Goal: Transaction & Acquisition: Purchase product/service

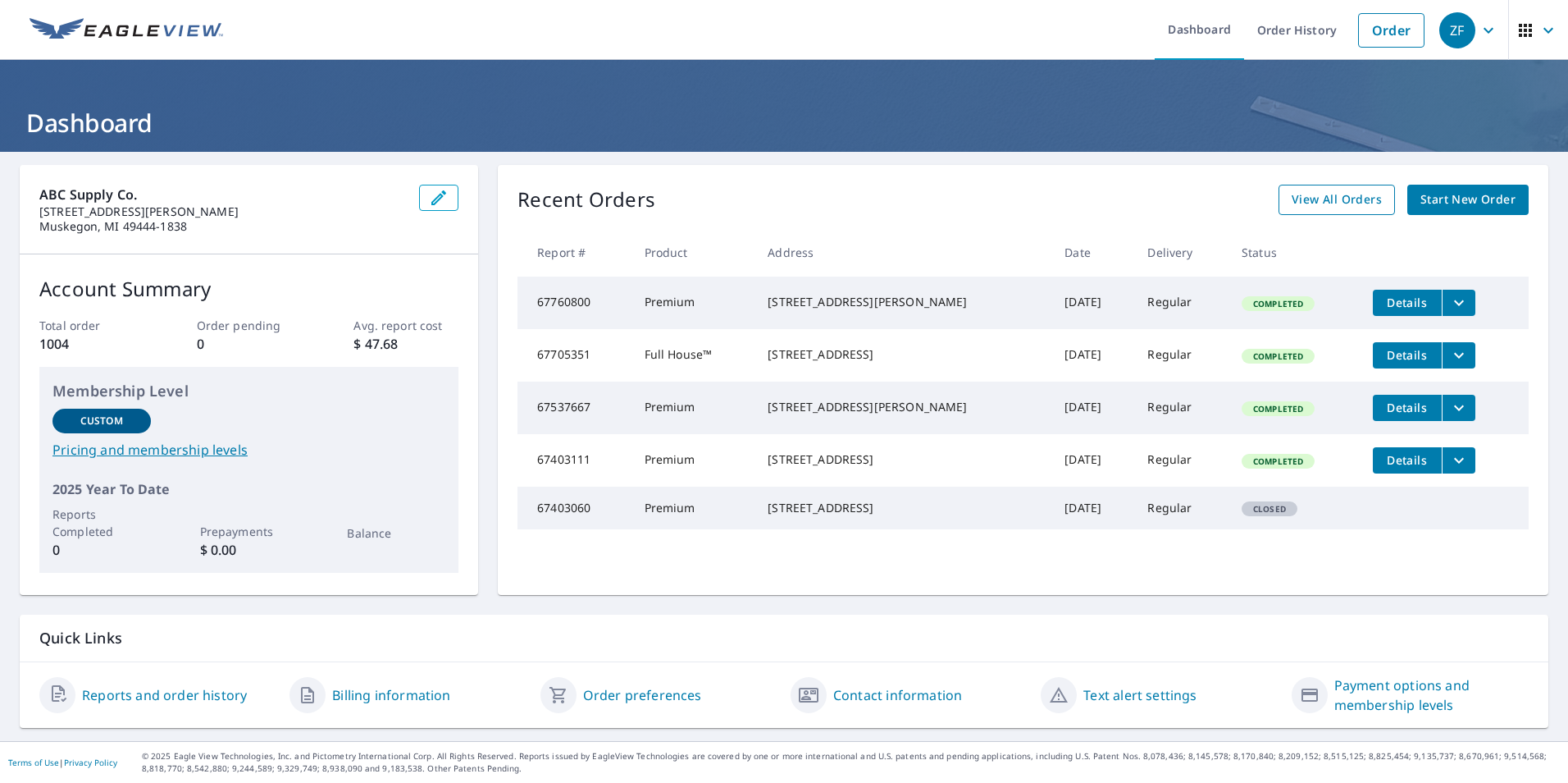
click at [1358, 205] on span "View All Orders" at bounding box center [1336, 200] width 90 height 20
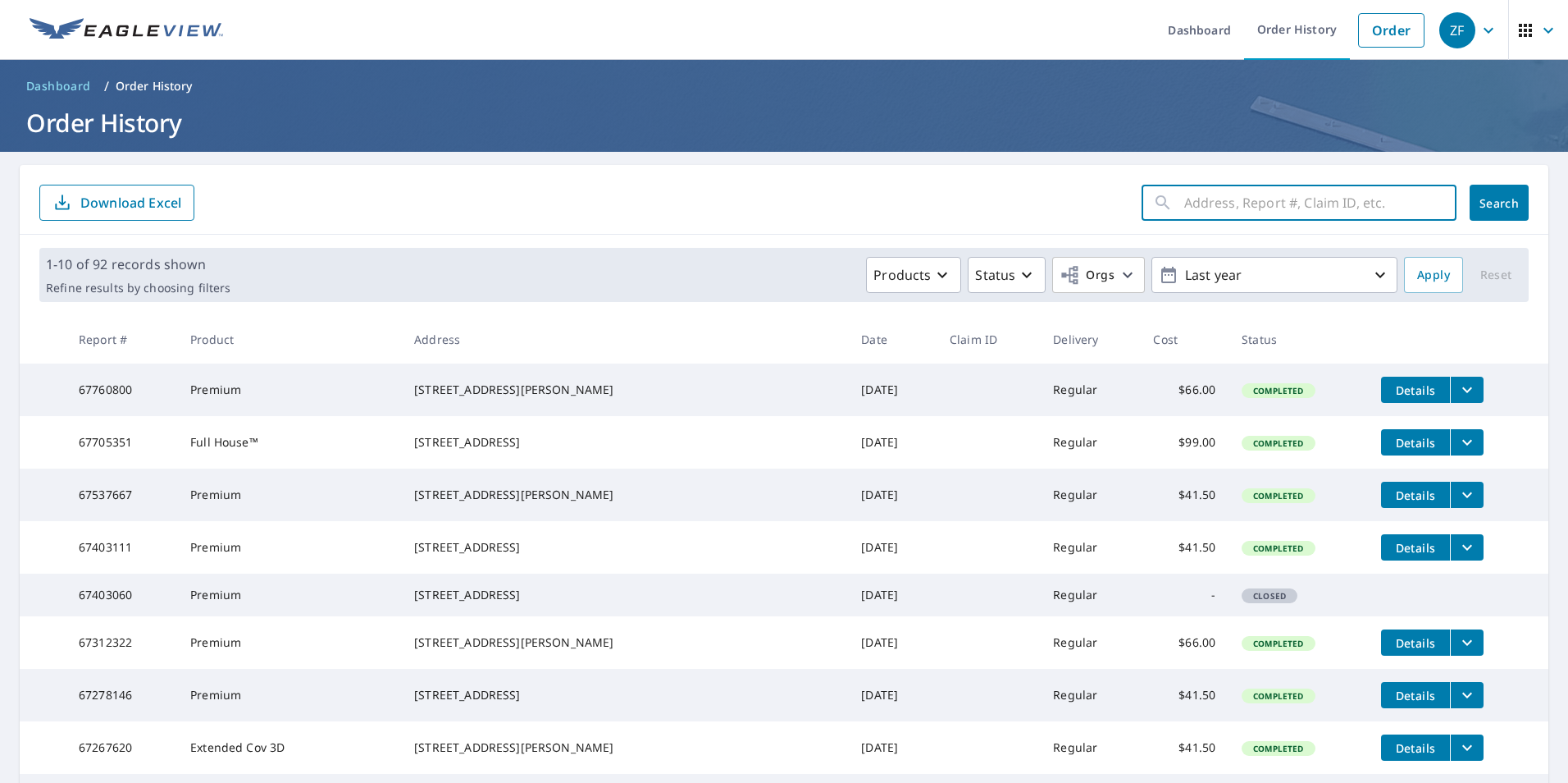
click at [1213, 204] on input "text" at bounding box center [1320, 202] width 272 height 46
type input "9530"
click button "Search" at bounding box center [1499, 202] width 59 height 36
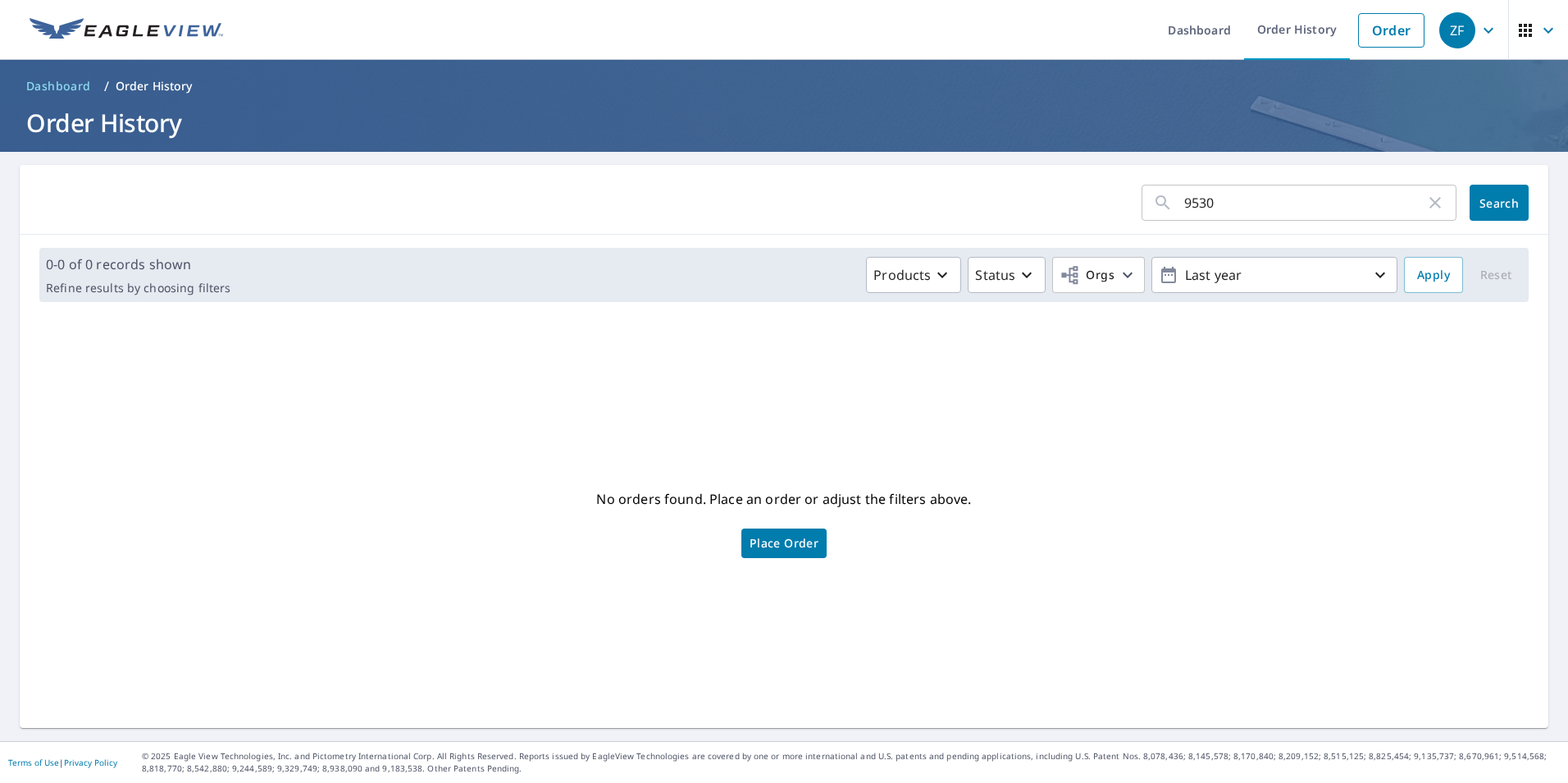
click at [64, 85] on span "Dashboard" at bounding box center [58, 86] width 65 height 17
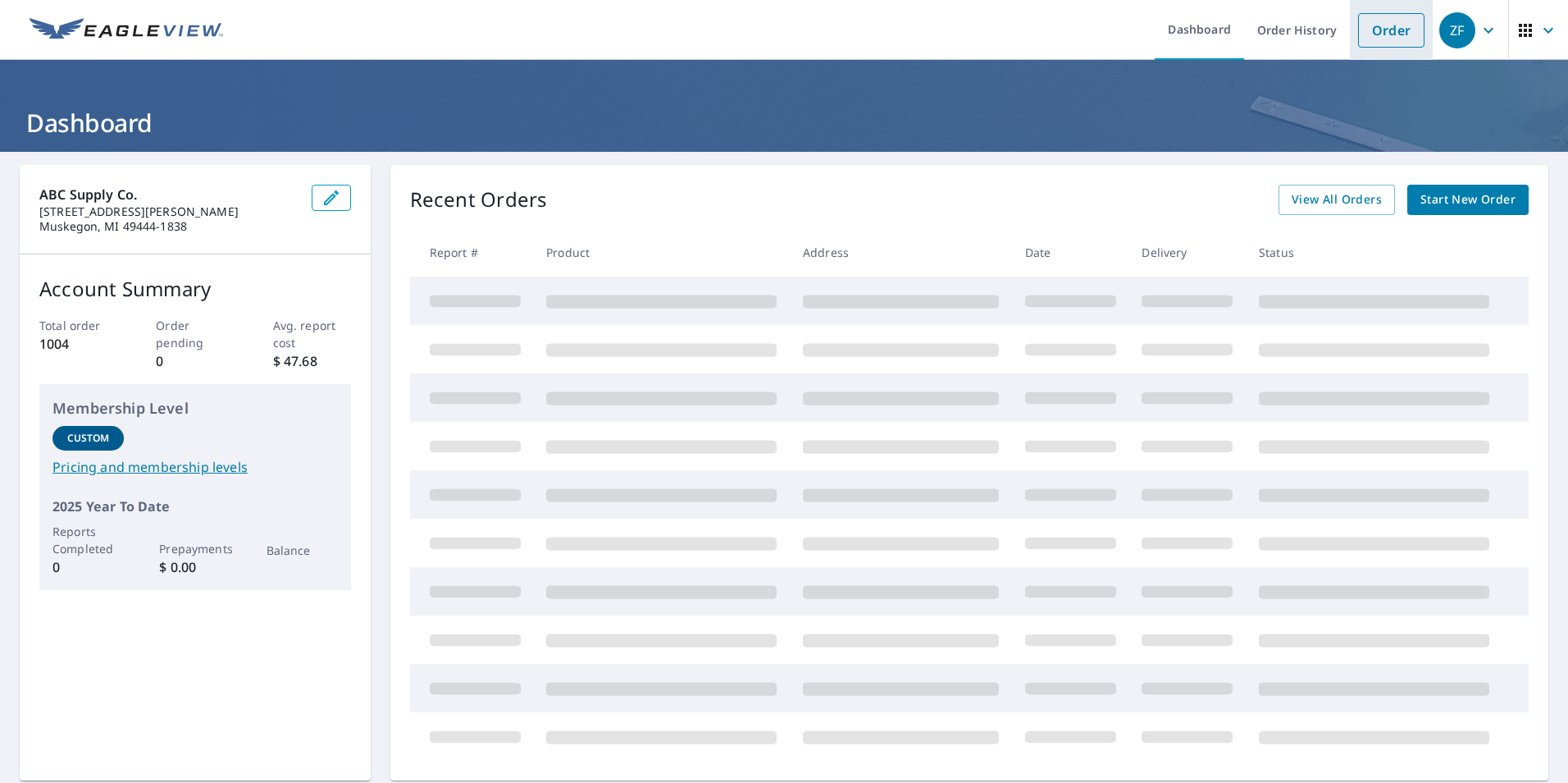
click at [1376, 45] on link "Order" at bounding box center [1392, 30] width 67 height 34
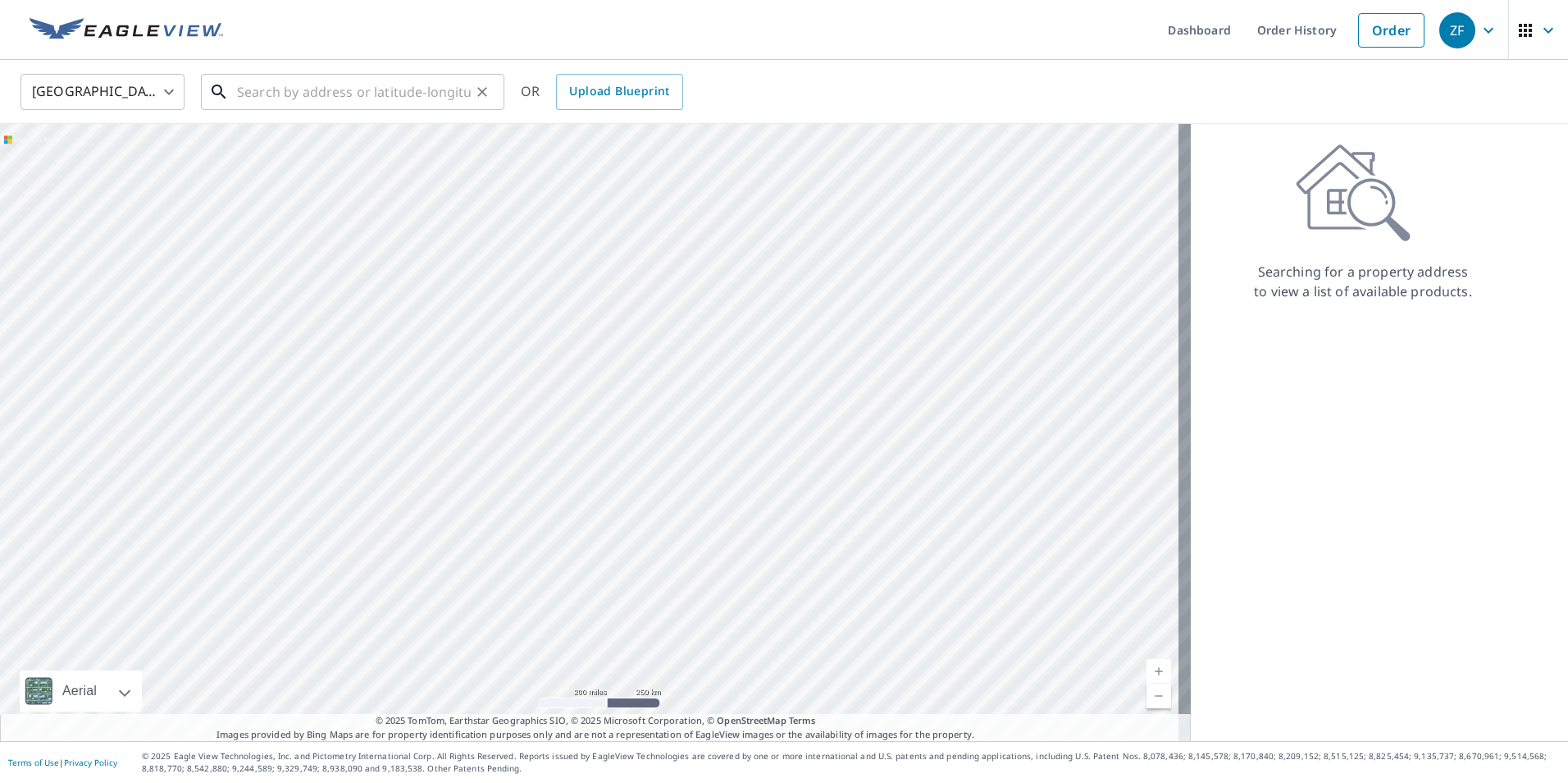
drag, startPoint x: 334, startPoint y: 105, endPoint x: 344, endPoint y: 98, distance: 12.2
click at [334, 105] on input "text" at bounding box center [354, 91] width 234 height 46
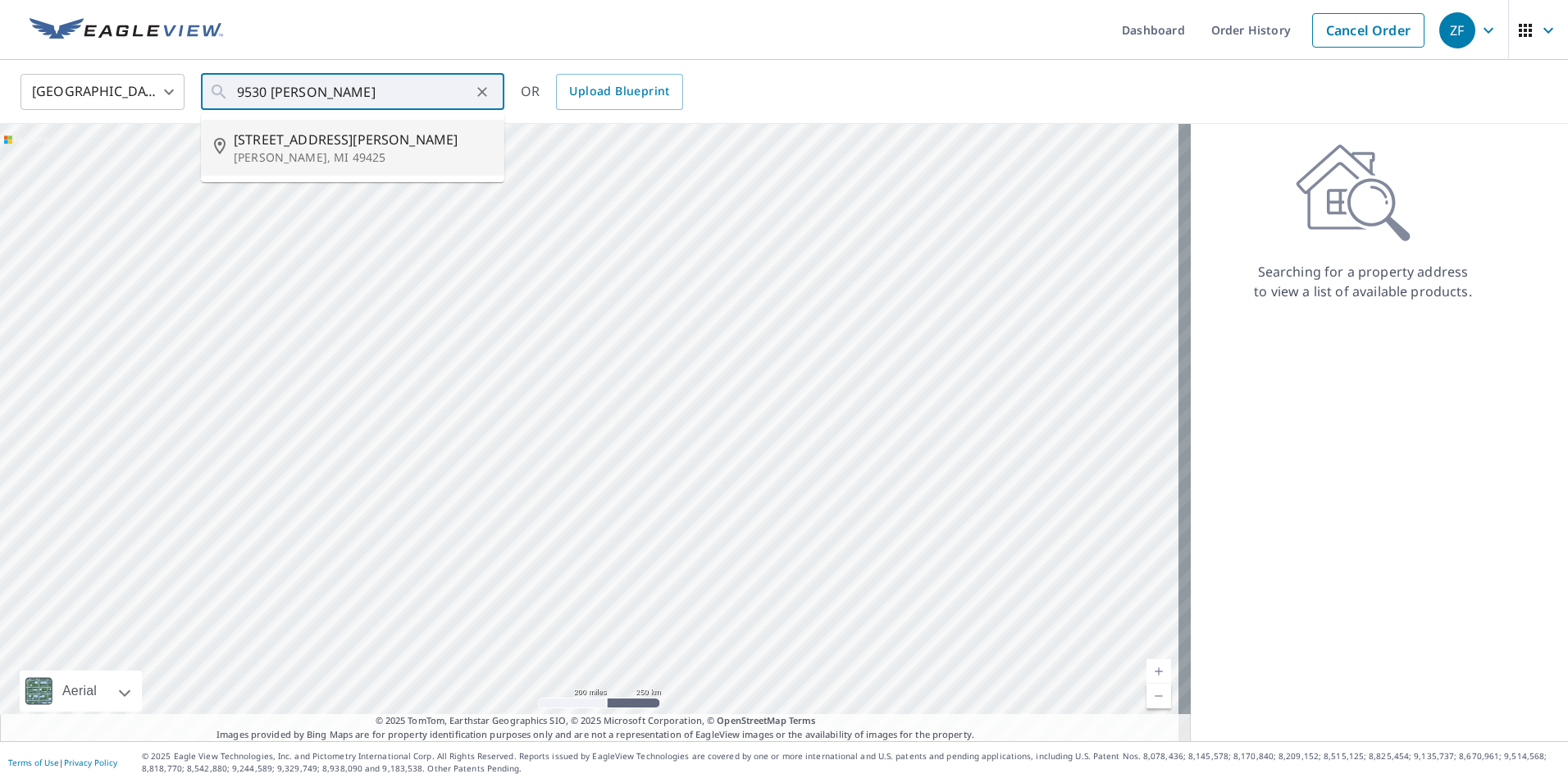
type input "[STREET_ADDRESS][PERSON_NAME][PERSON_NAME]"
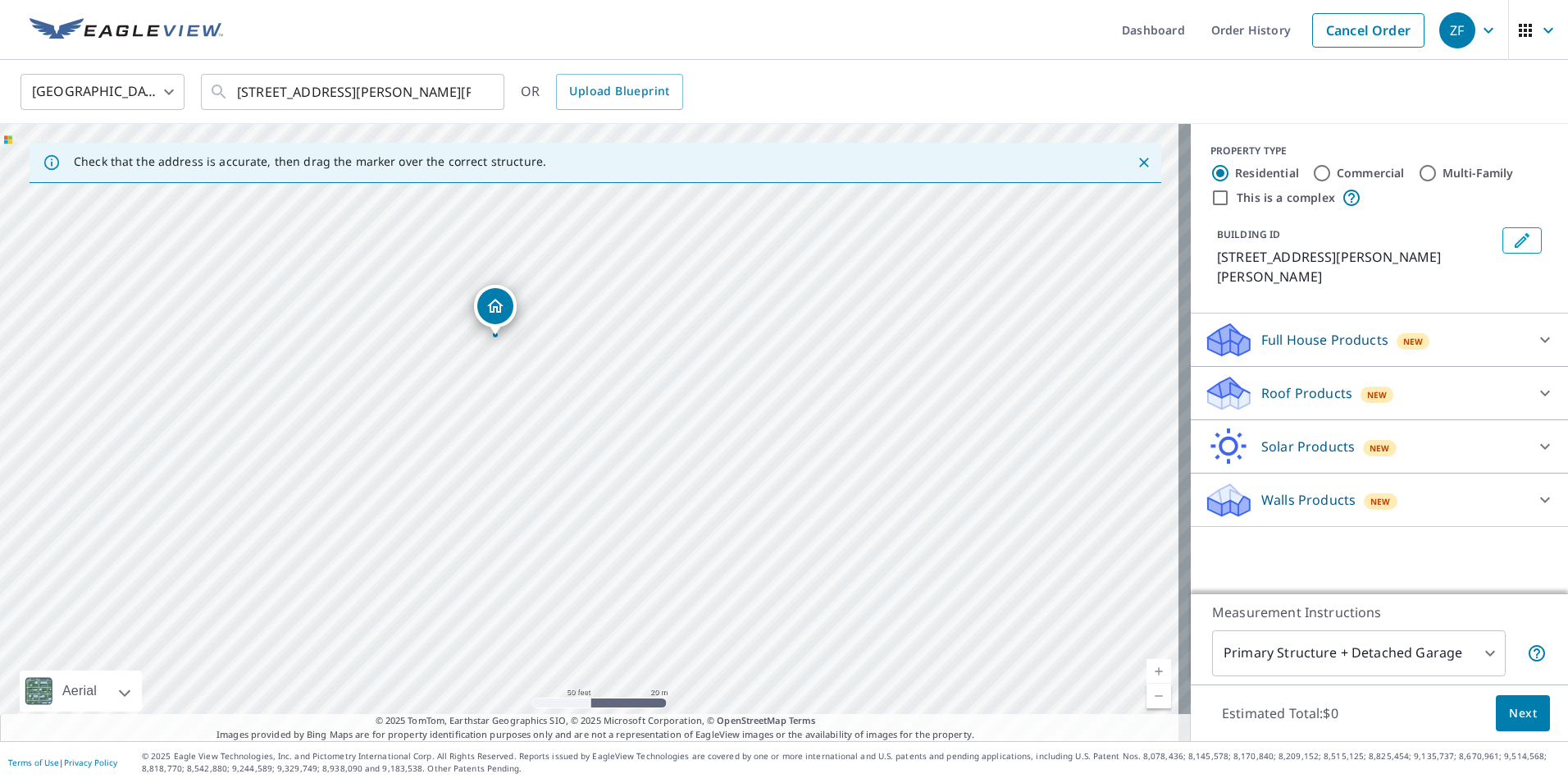
drag, startPoint x: 720, startPoint y: 485, endPoint x: 750, endPoint y: 384, distance: 105.4
click at [750, 384] on div "[STREET_ADDRESS][PERSON_NAME][PERSON_NAME]" at bounding box center [595, 432] width 1191 height 617
click at [1211, 201] on input "This is a complex" at bounding box center [1220, 197] width 19 height 20
checkbox input "true"
radio input "false"
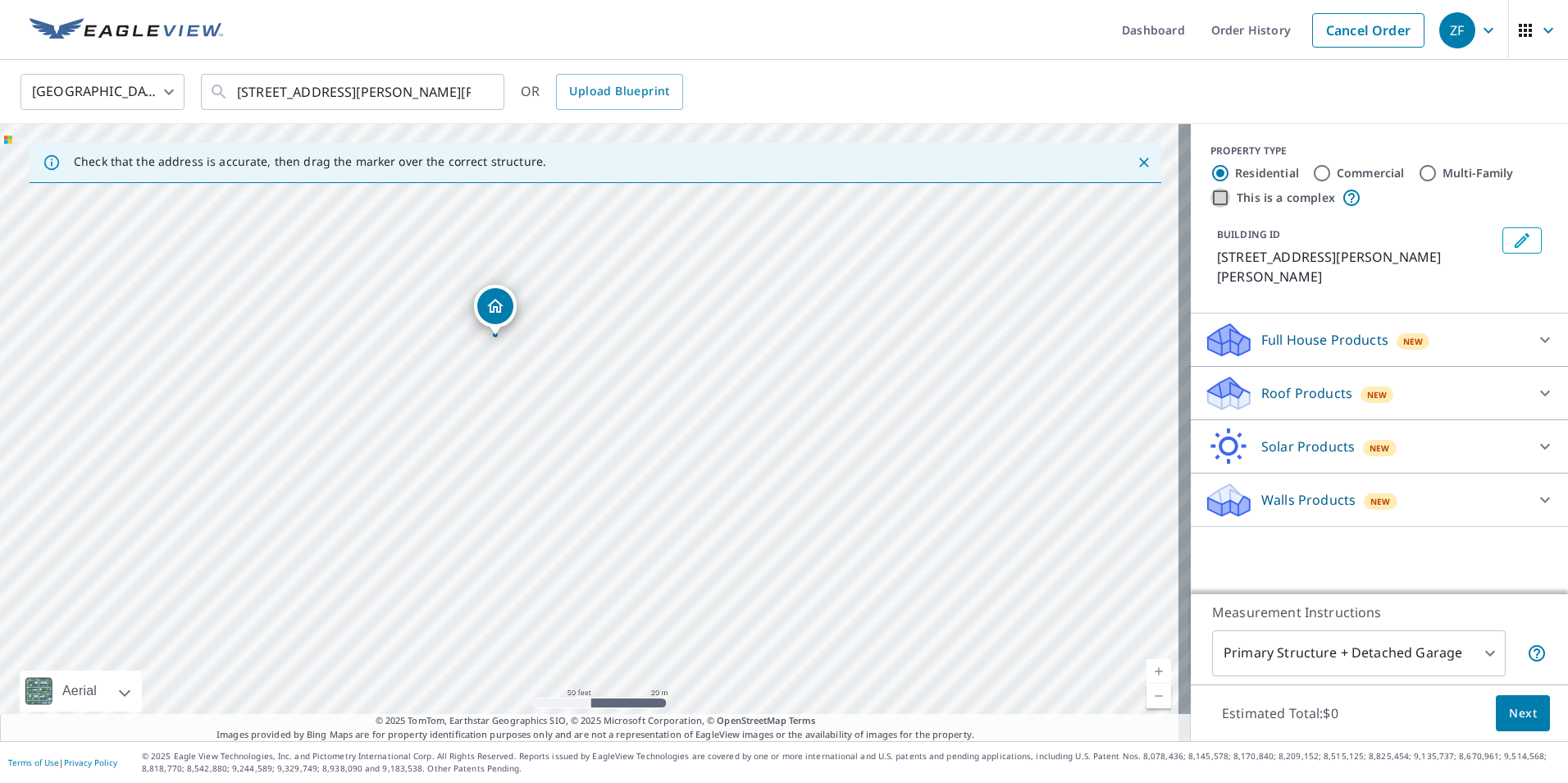
radio input "true"
type input "4"
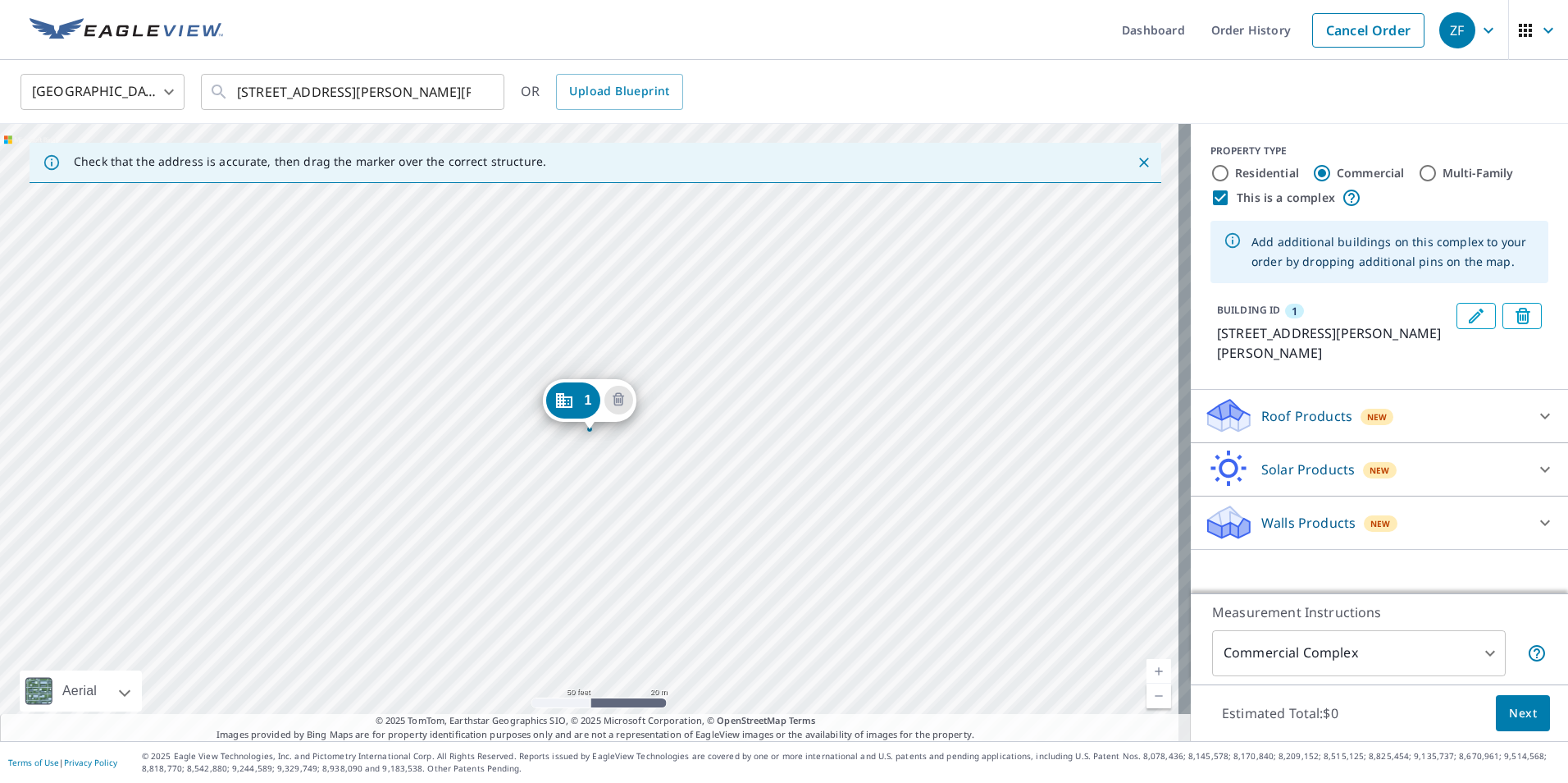
click at [744, 356] on div "1 [STREET_ADDRESS][PERSON_NAME][PERSON_NAME]" at bounding box center [595, 432] width 1191 height 617
click at [742, 356] on div "1 [STREET_ADDRESS][PERSON_NAME][PERSON_NAME]" at bounding box center [595, 432] width 1191 height 617
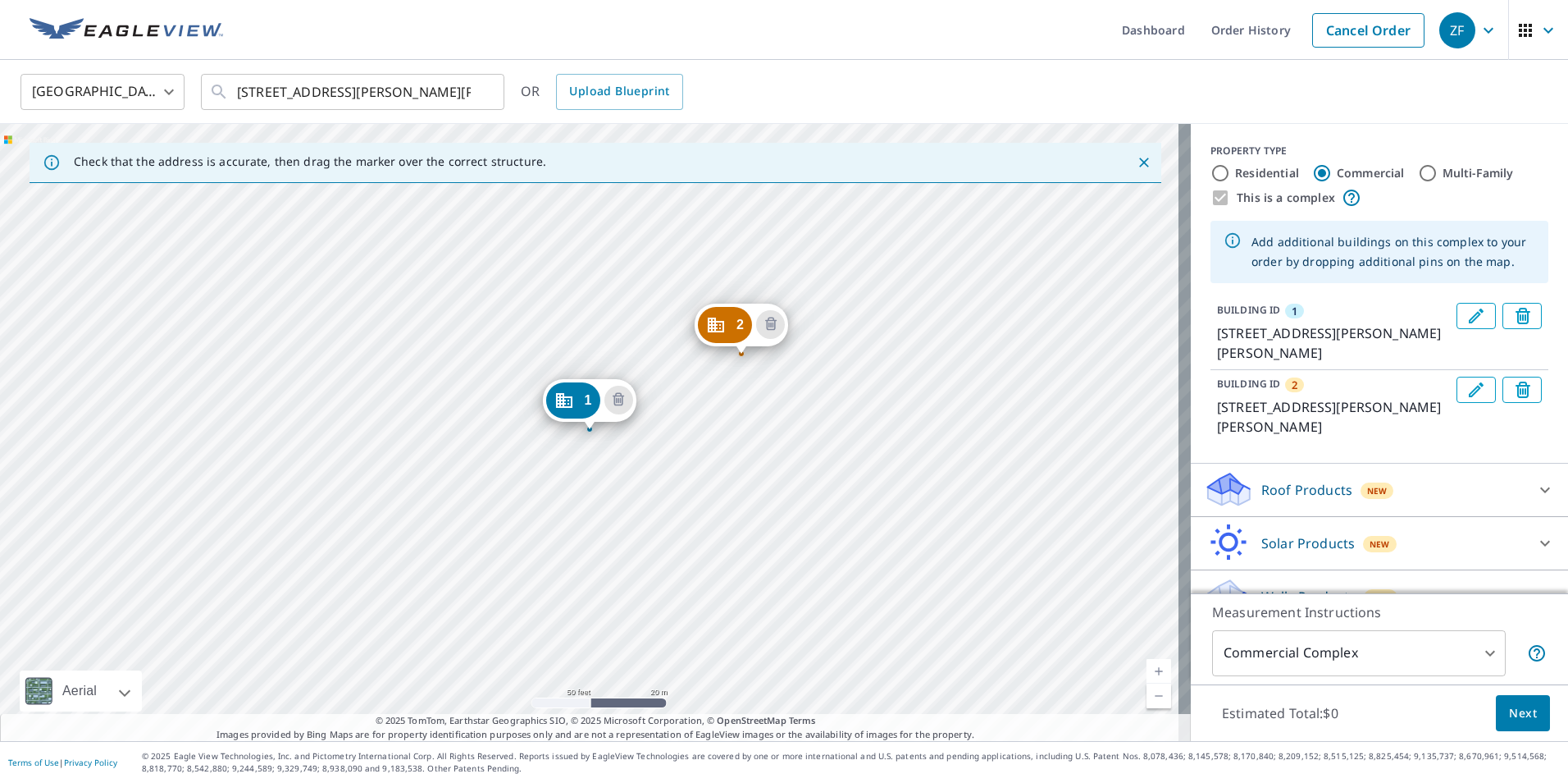
click at [823, 339] on div "2 [STREET_ADDRESS][PERSON_NAME][PERSON_NAME] 1 [STREET_ADDRESS][PERSON_NAME][PE…" at bounding box center [595, 432] width 1191 height 617
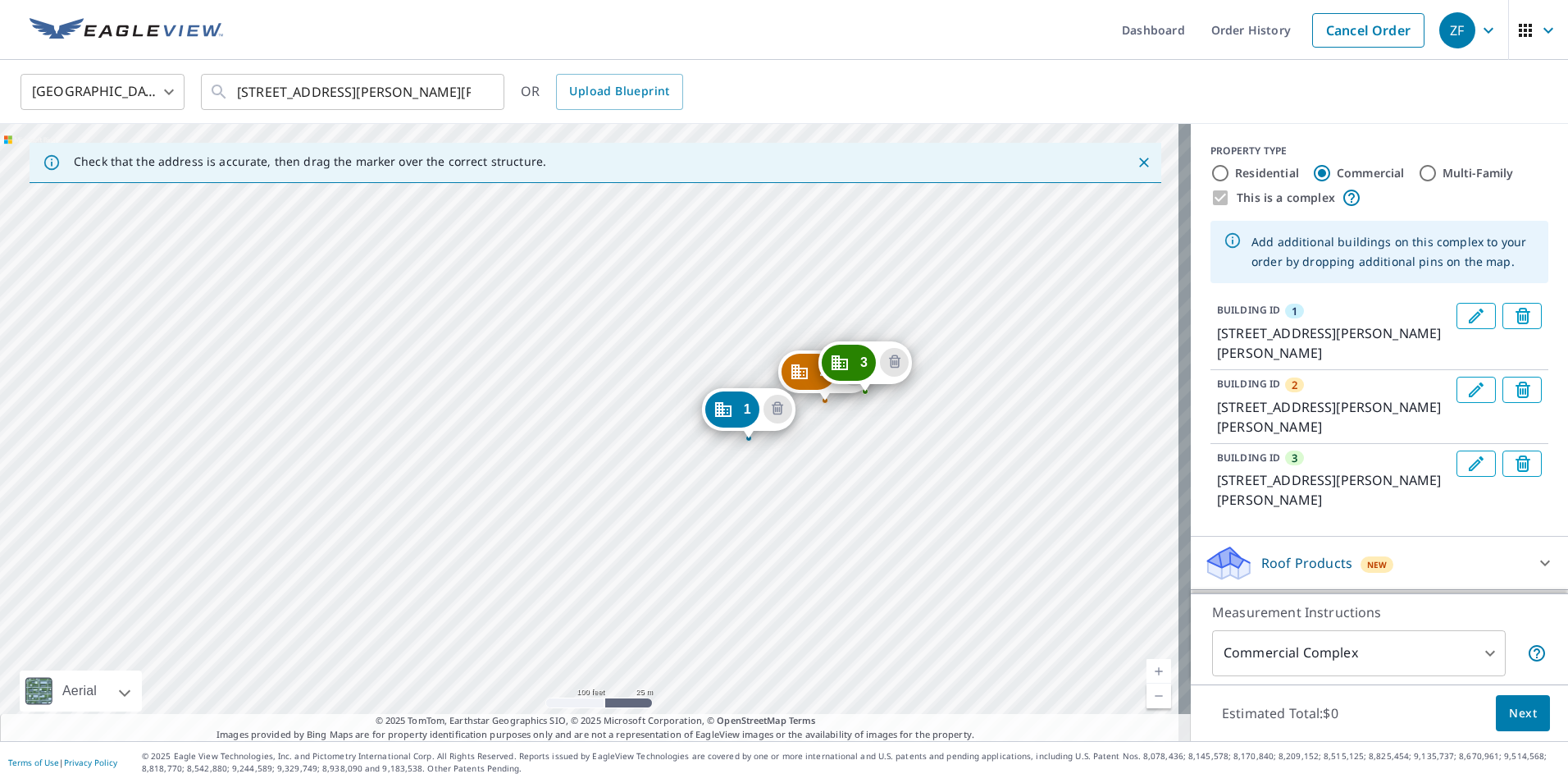
click at [825, 567] on div "2 [STREET_ADDRESS][PERSON_NAME][PERSON_NAME] 3 [STREET_ADDRESS][PERSON_NAME][PE…" at bounding box center [595, 432] width 1191 height 617
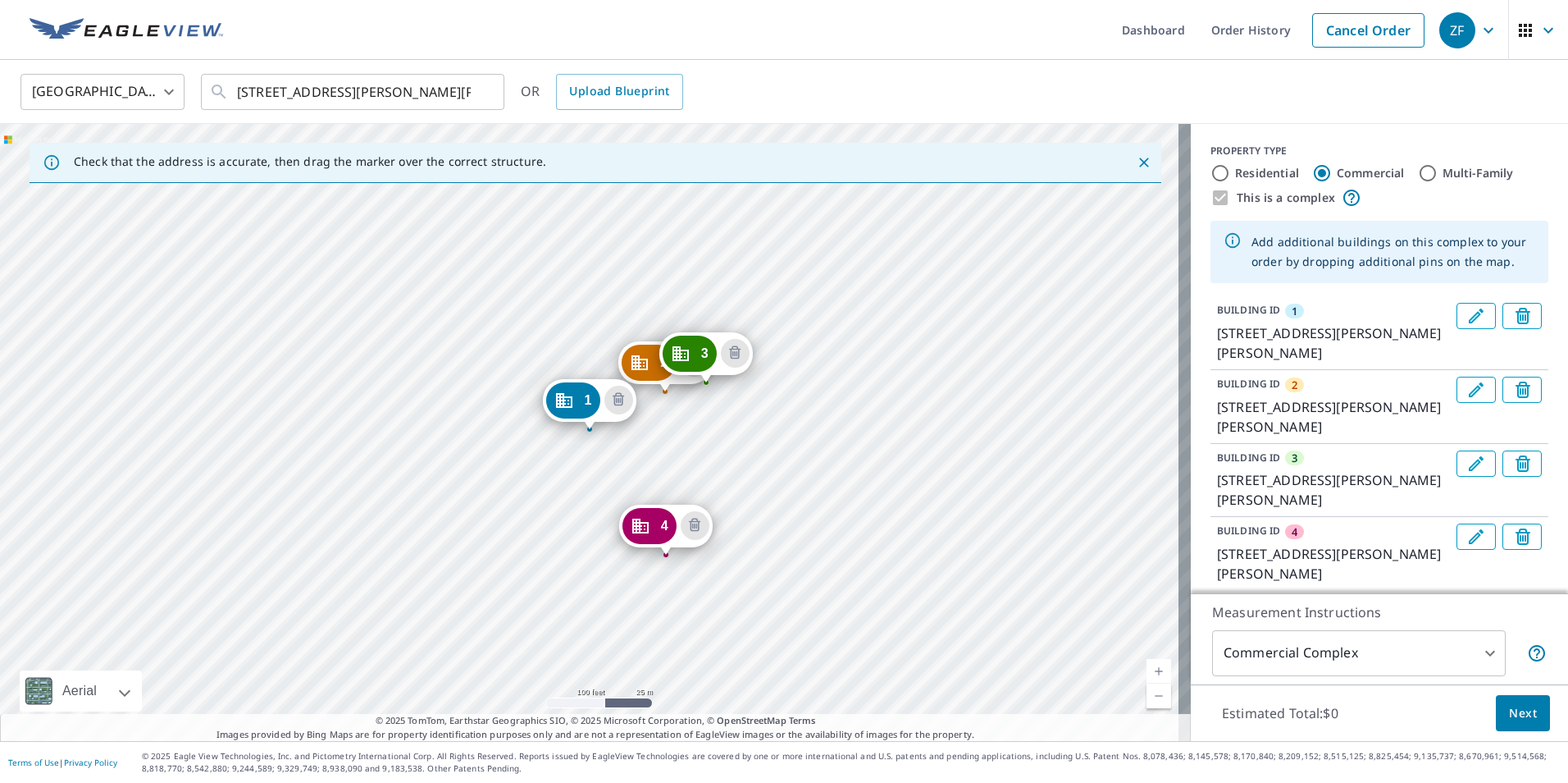
click at [599, 564] on div "2 [STREET_ADDRESS][PERSON_NAME][PERSON_NAME] 3 [STREET_ADDRESS][PERSON_NAME][PE…" at bounding box center [595, 432] width 1191 height 617
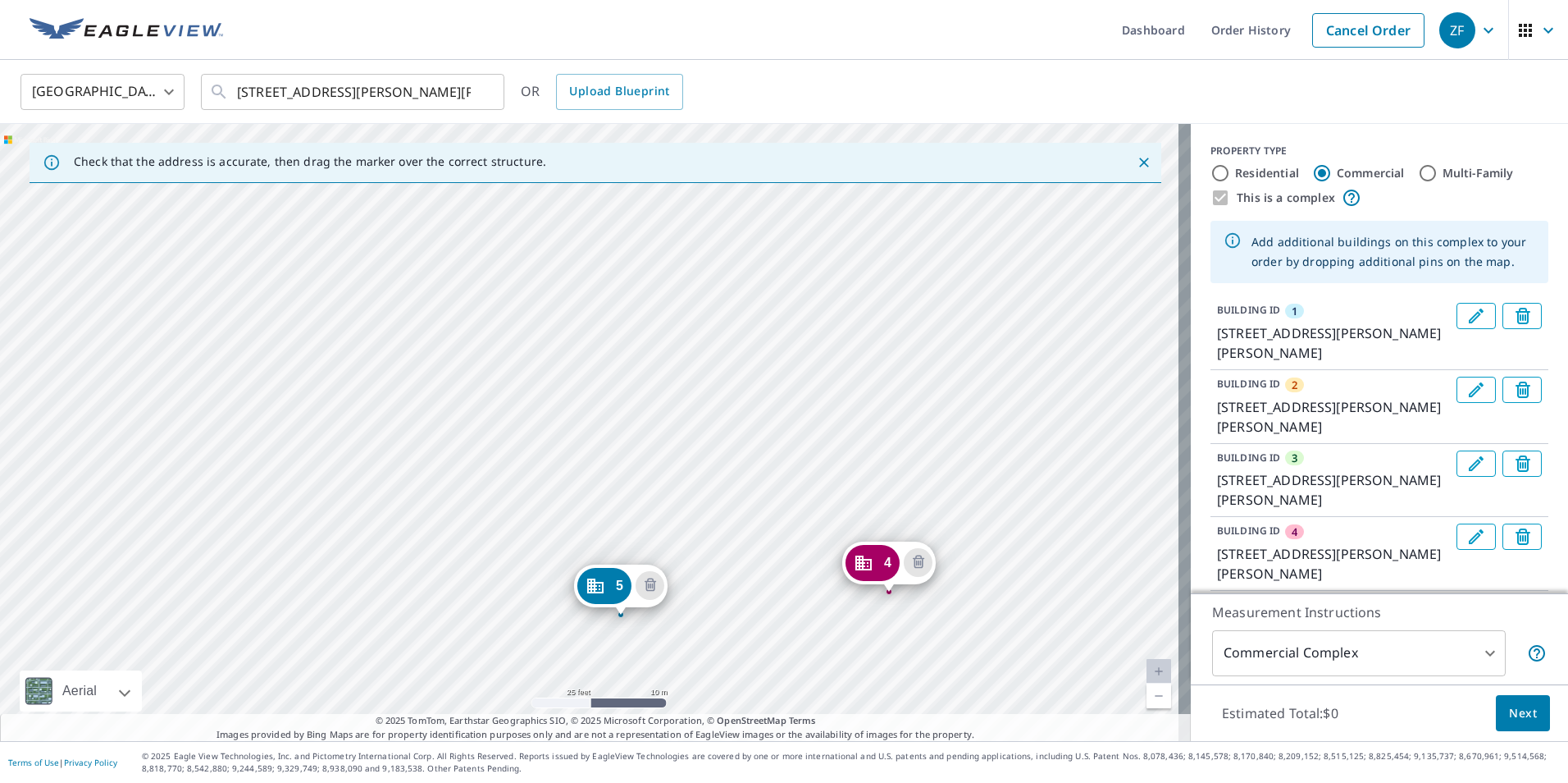
click at [554, 542] on div "2 [STREET_ADDRESS][PERSON_NAME][PERSON_NAME] 3 [STREET_ADDRESS][PERSON_NAME][PE…" at bounding box center [595, 432] width 1191 height 617
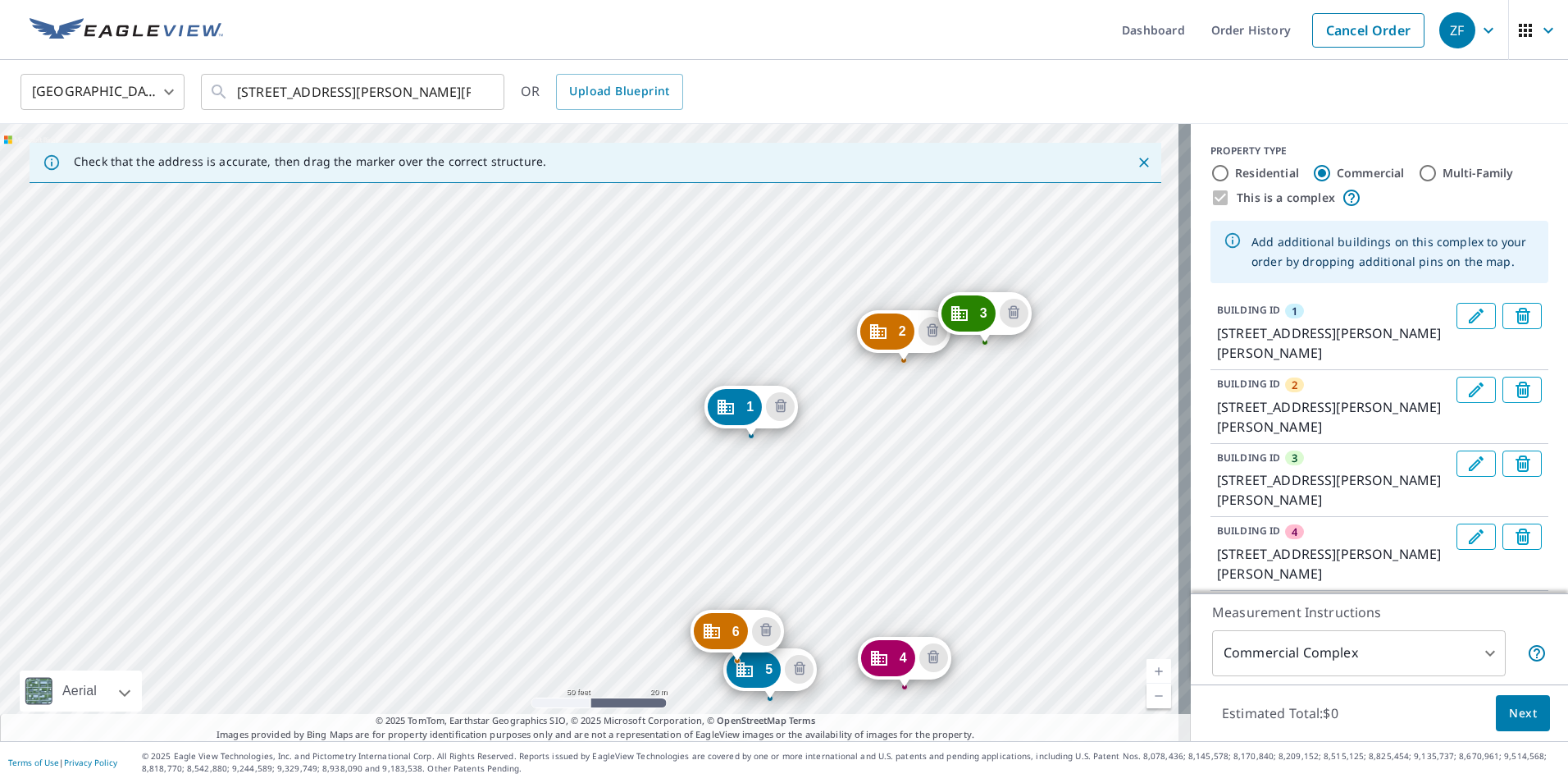
click at [1510, 723] on button "Next" at bounding box center [1523, 713] width 54 height 37
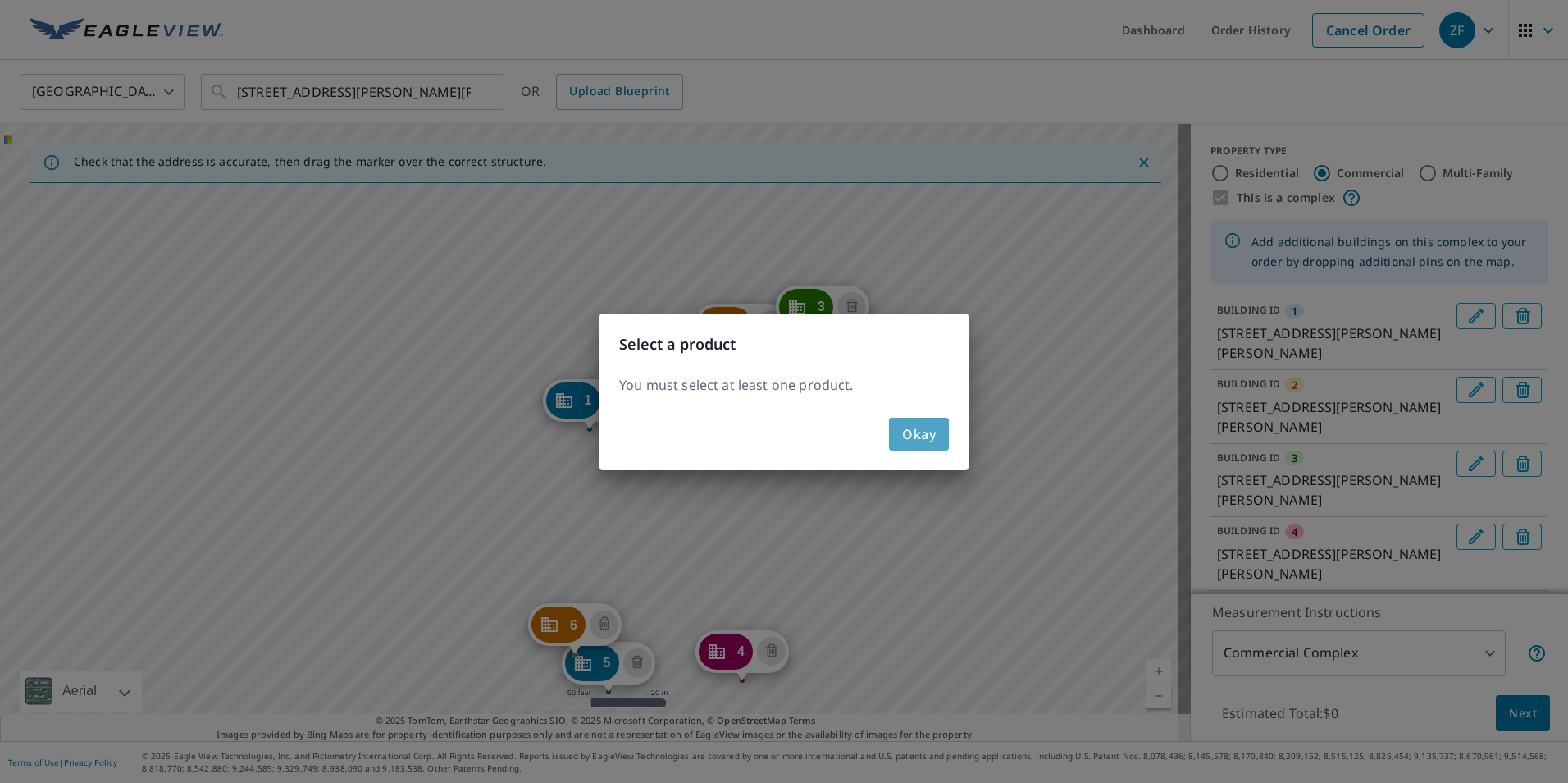
click at [916, 437] on span "Okay" at bounding box center [919, 434] width 33 height 23
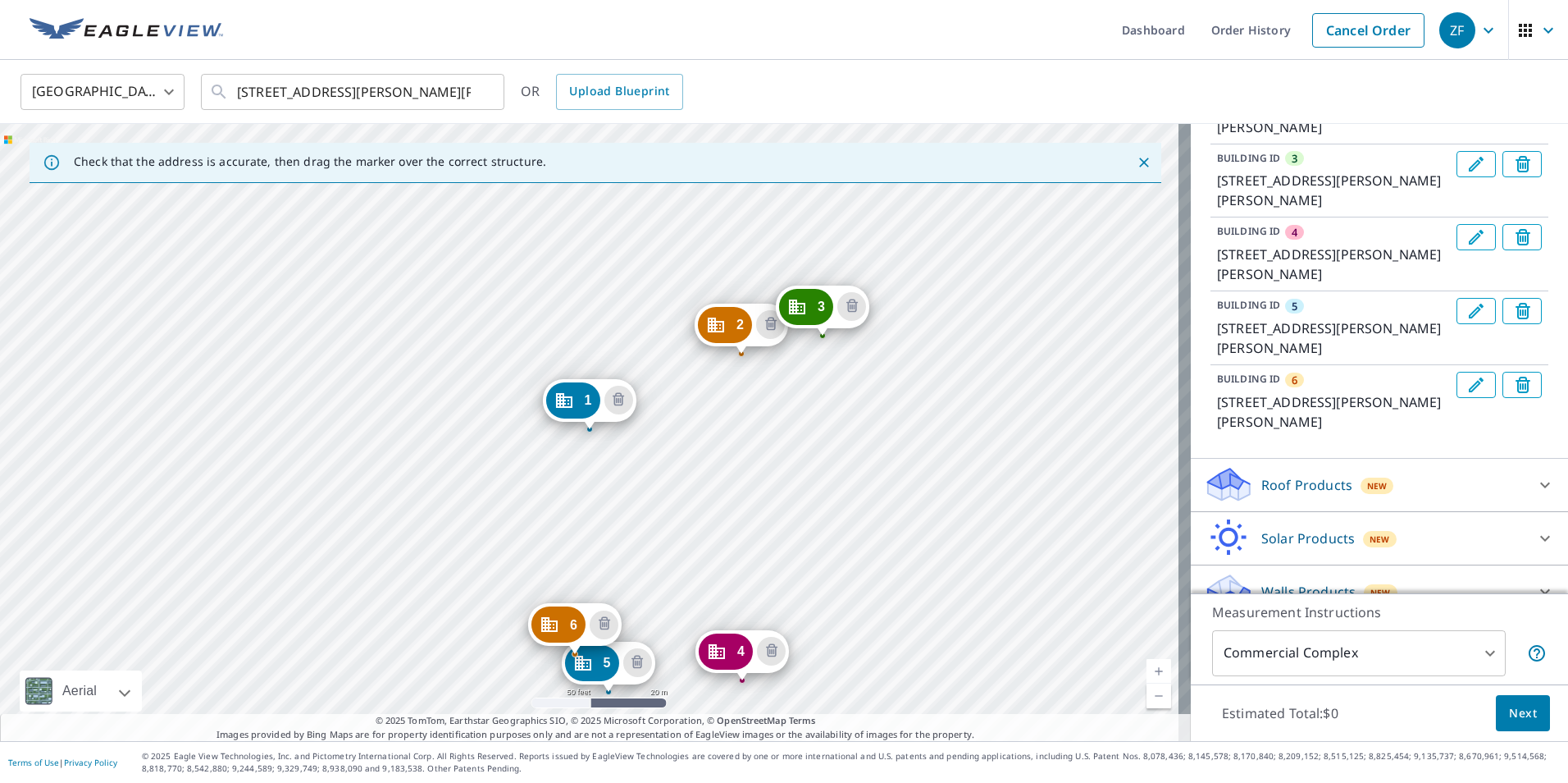
scroll to position [325, 0]
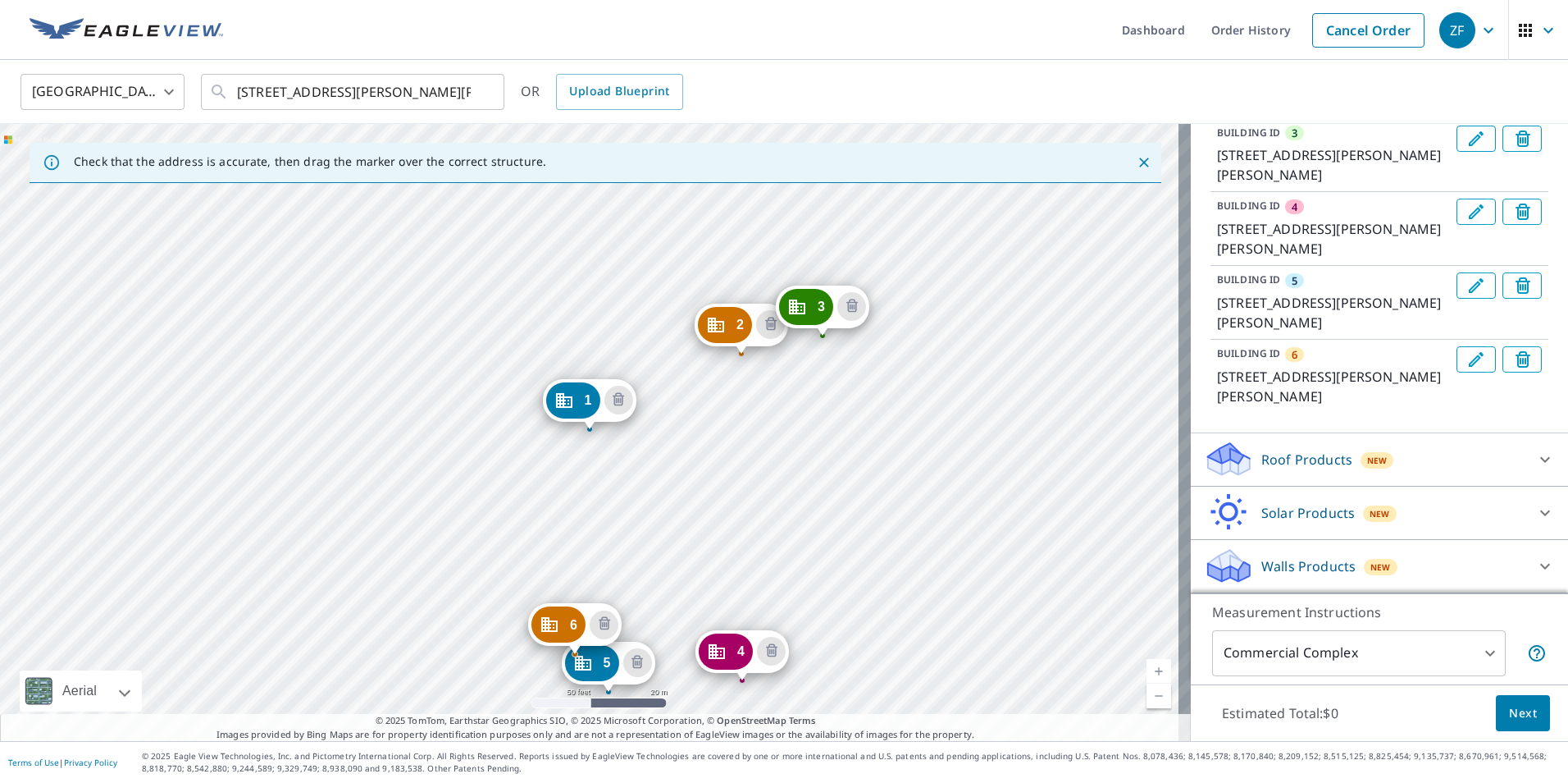
click at [1540, 461] on icon at bounding box center [1545, 459] width 10 height 6
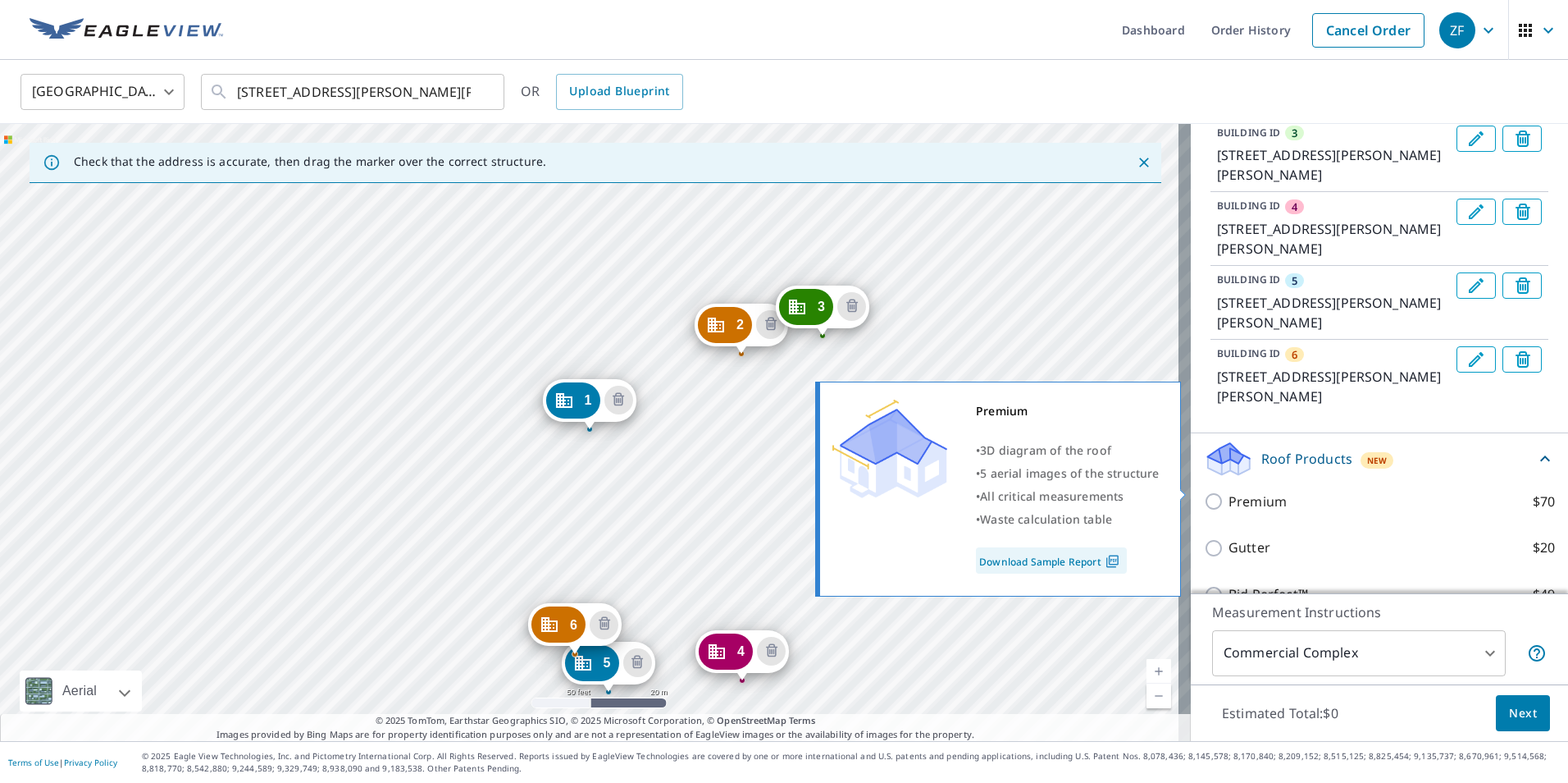
scroll to position [407, 0]
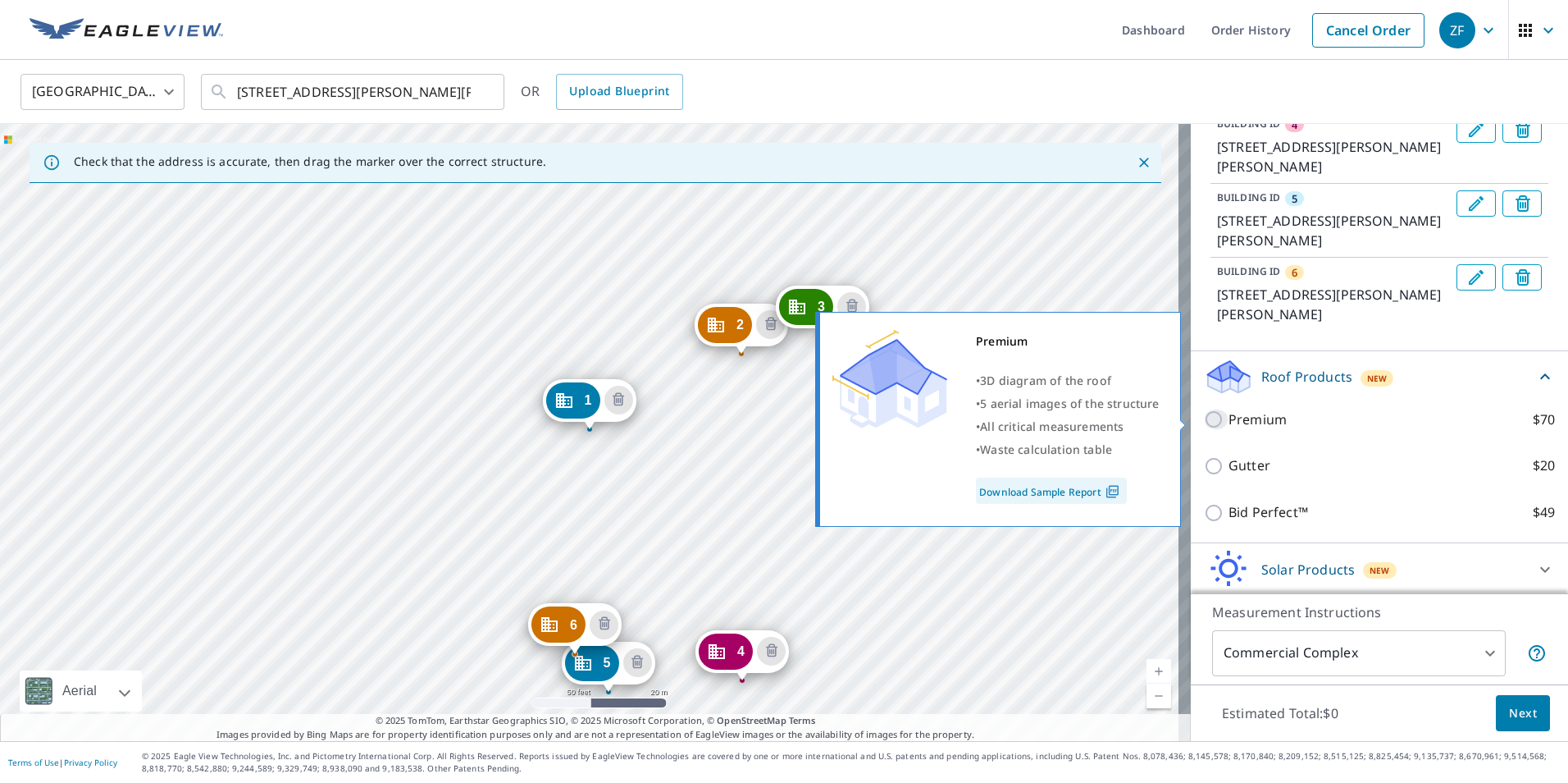
click at [1204, 416] on input "Premium $70" at bounding box center [1216, 419] width 25 height 20
checkbox input "true"
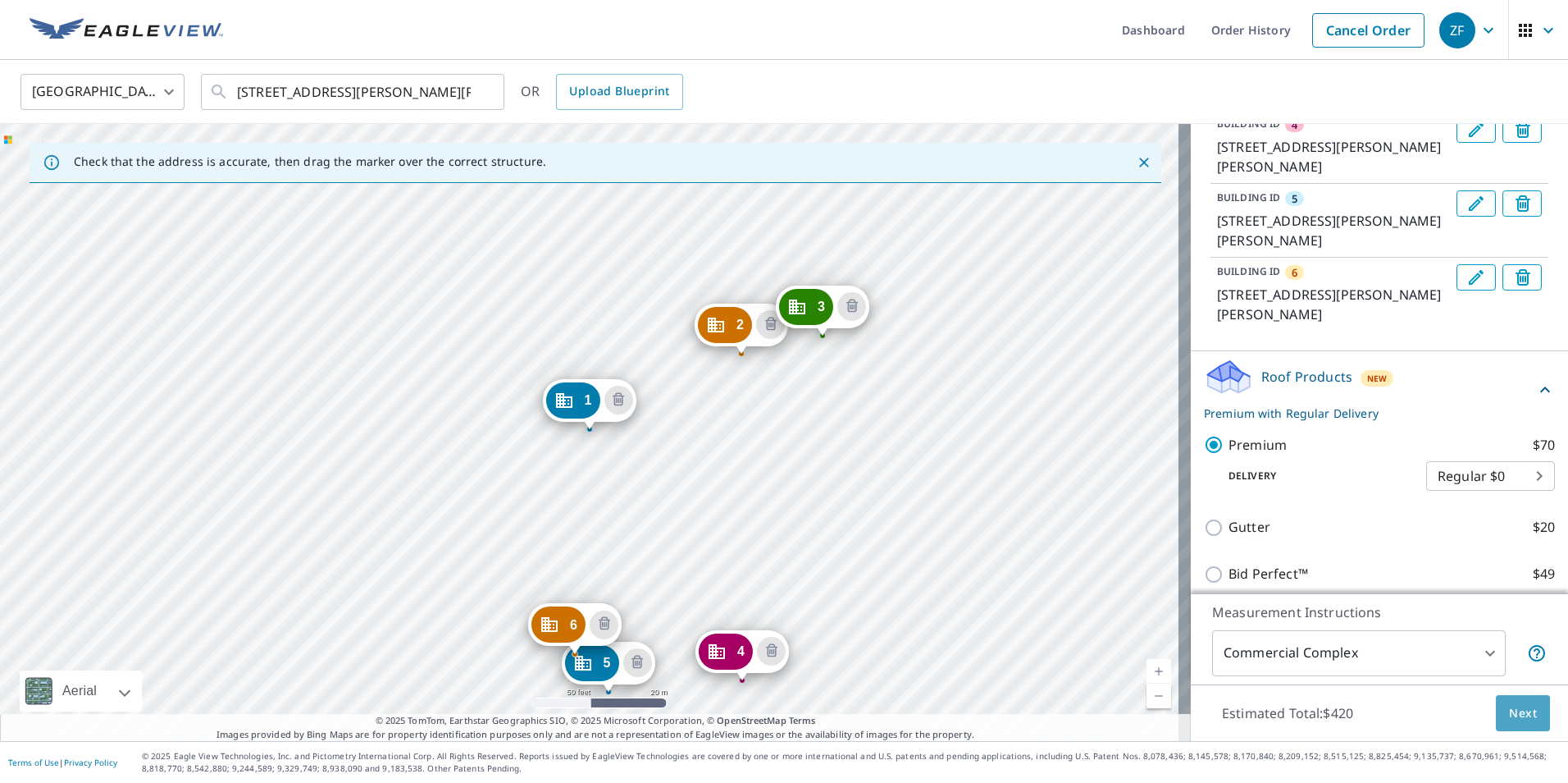
click at [1513, 708] on span "Next" at bounding box center [1523, 713] width 28 height 20
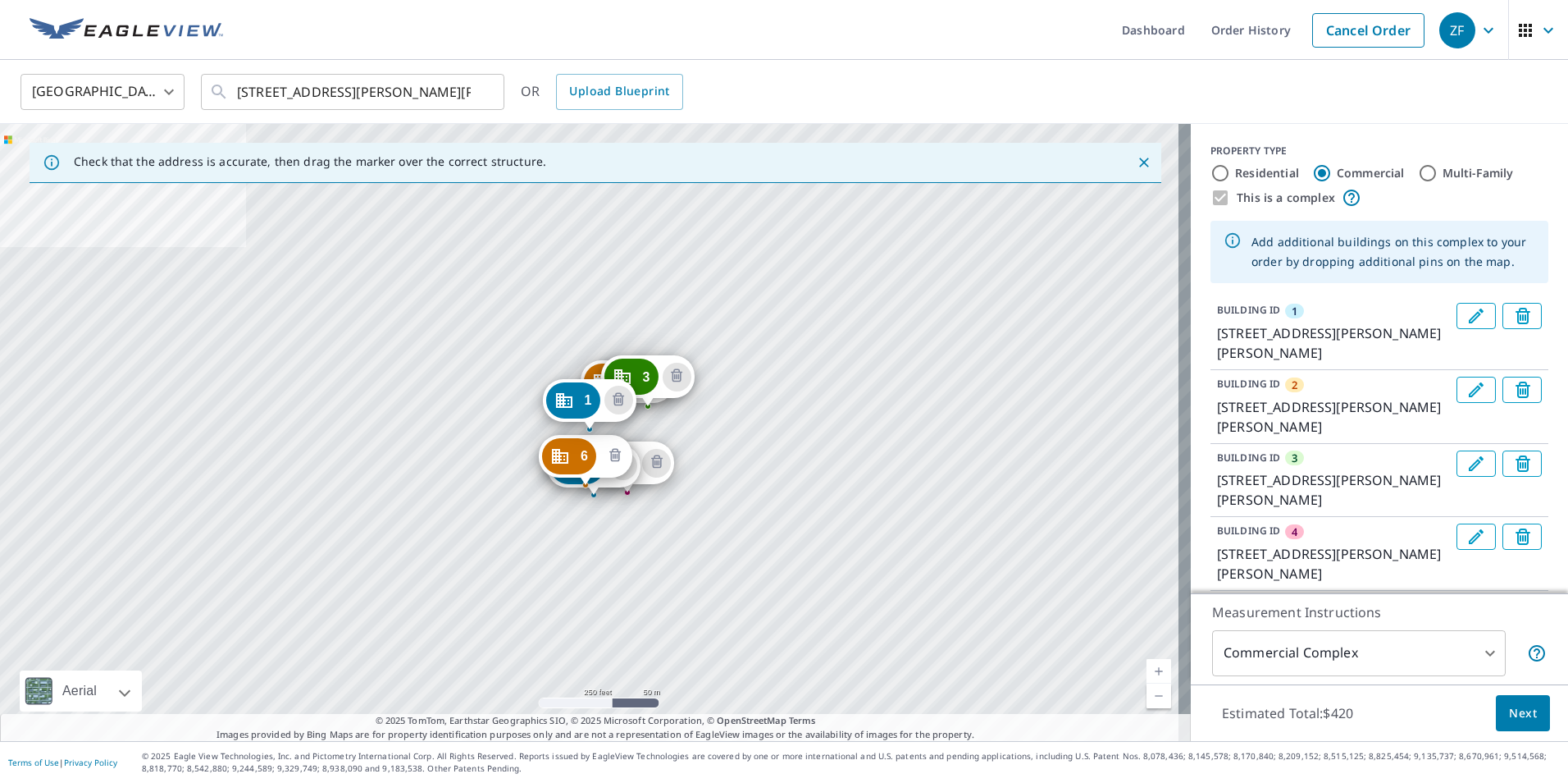
click at [614, 459] on icon "Delete building 6" at bounding box center [615, 456] width 19 height 20
click at [627, 465] on icon "Delete building 5" at bounding box center [623, 464] width 11 height 13
drag, startPoint x: 658, startPoint y: 461, endPoint x: 671, endPoint y: 437, distance: 27.3
click at [658, 459] on icon "Delete building 4" at bounding box center [656, 463] width 19 height 20
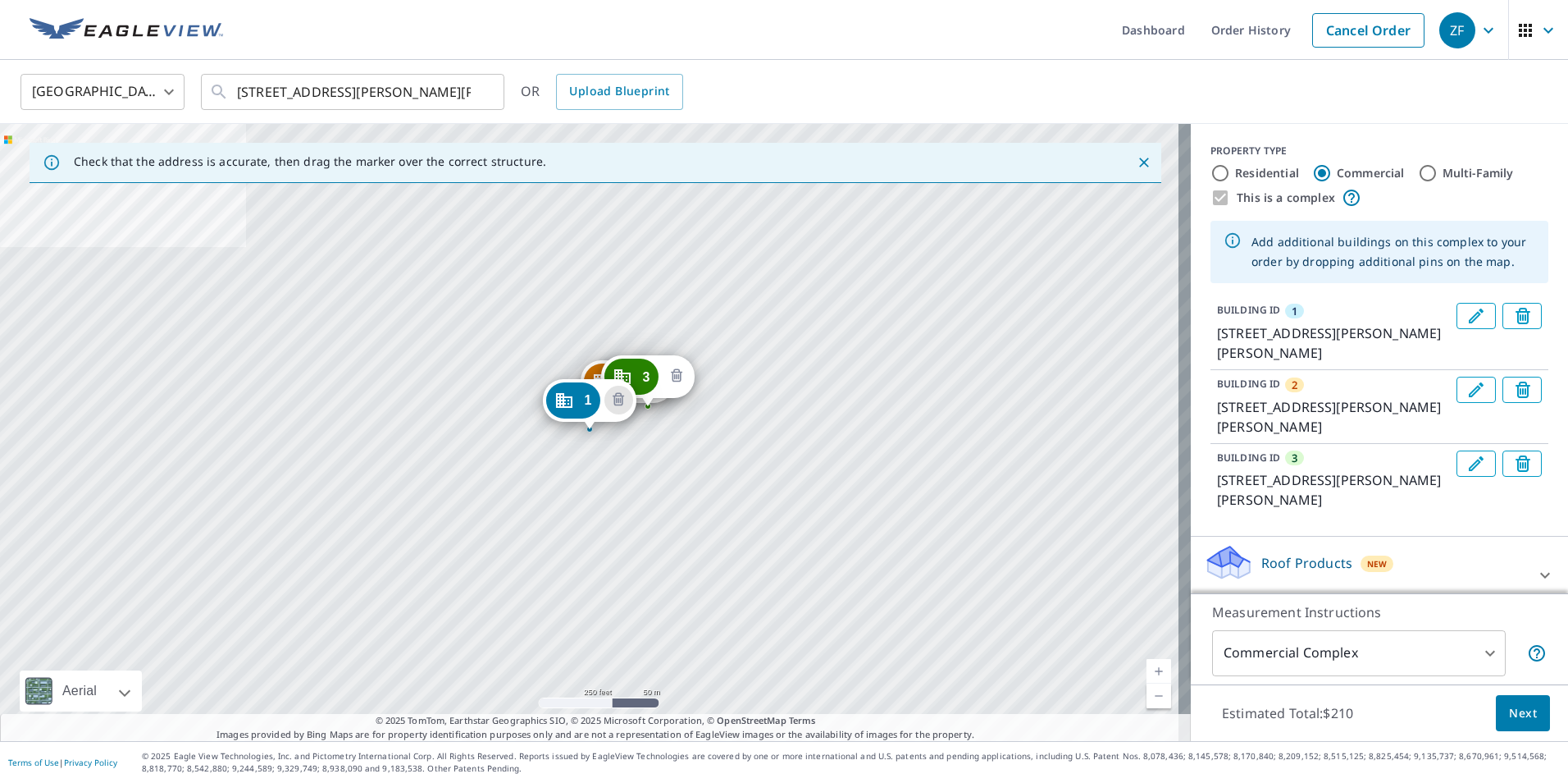
click at [679, 370] on icon "Delete building 3" at bounding box center [676, 376] width 19 height 20
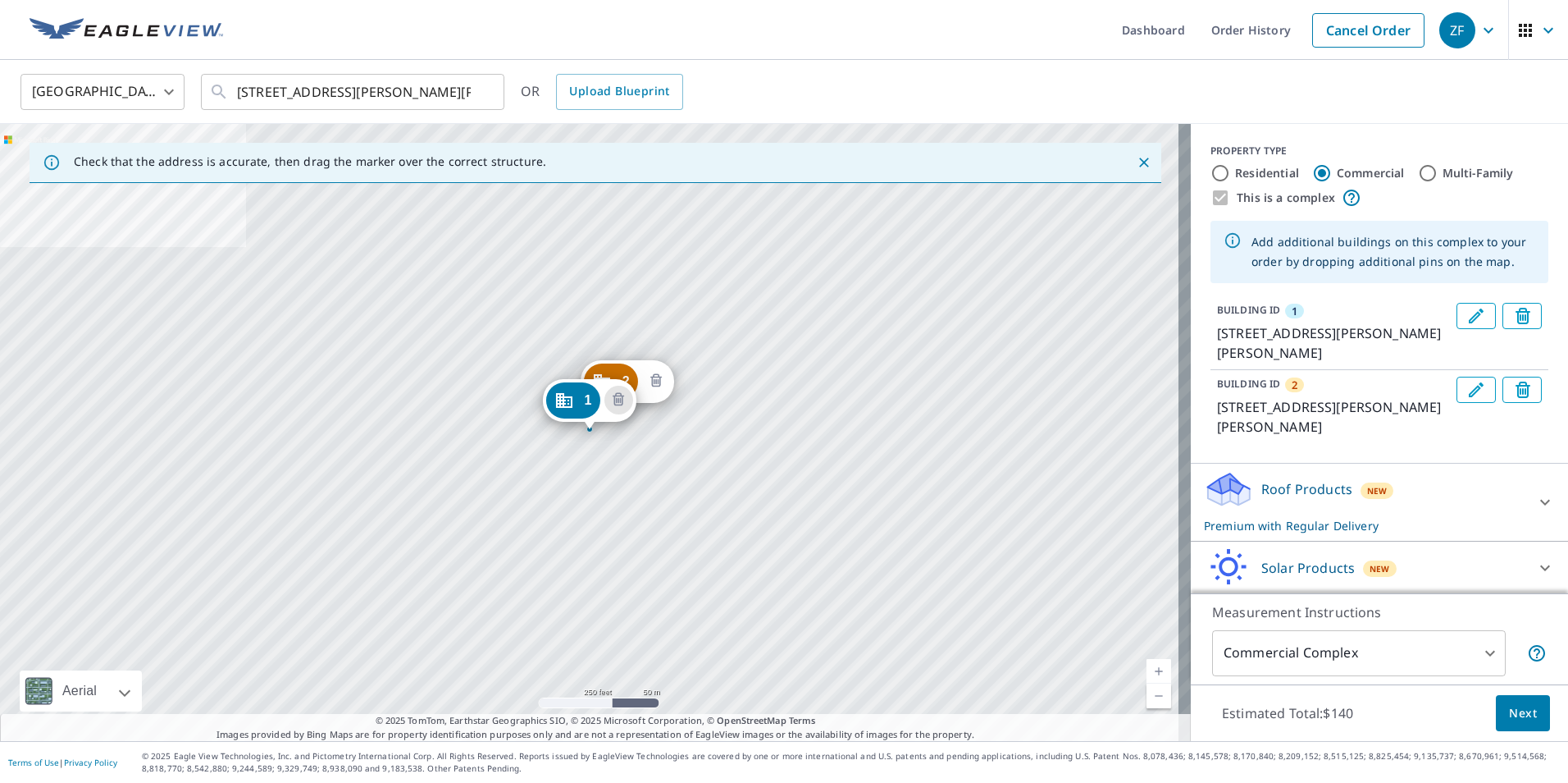
click at [654, 376] on icon "Delete building 2" at bounding box center [656, 380] width 11 height 13
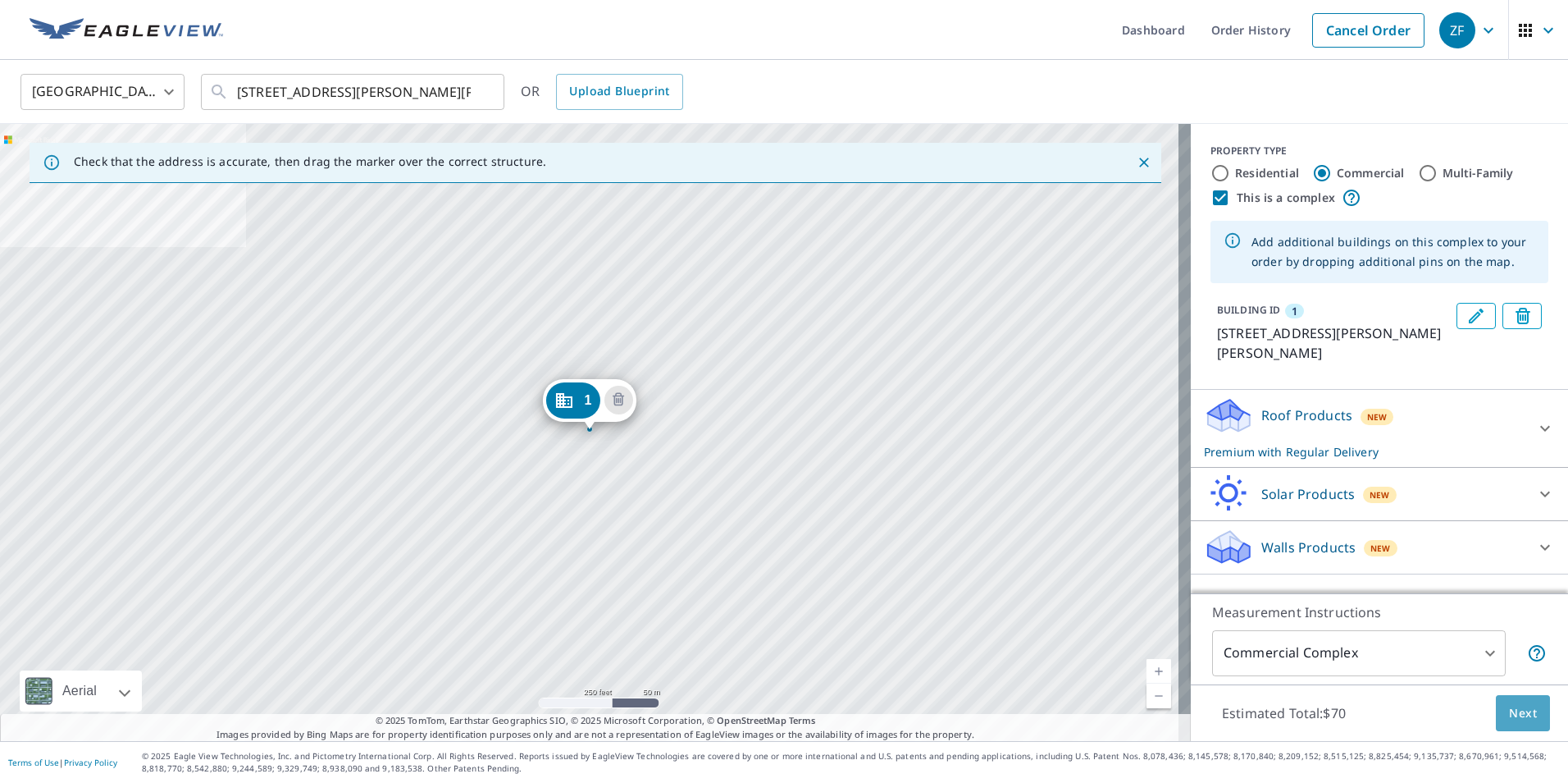
click at [1510, 706] on span "Next" at bounding box center [1523, 713] width 28 height 20
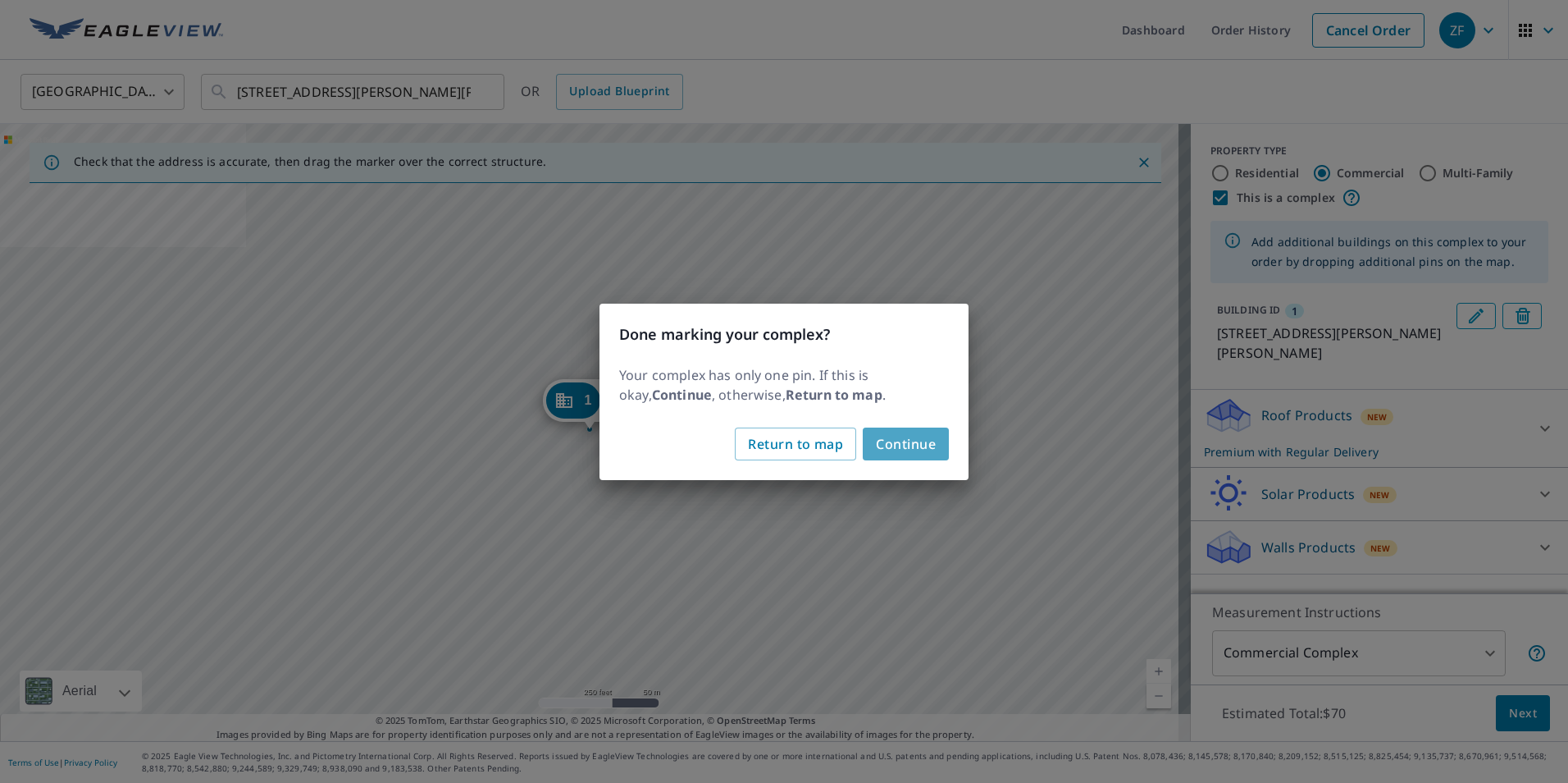
click at [886, 443] on span "Continue" at bounding box center [906, 444] width 59 height 23
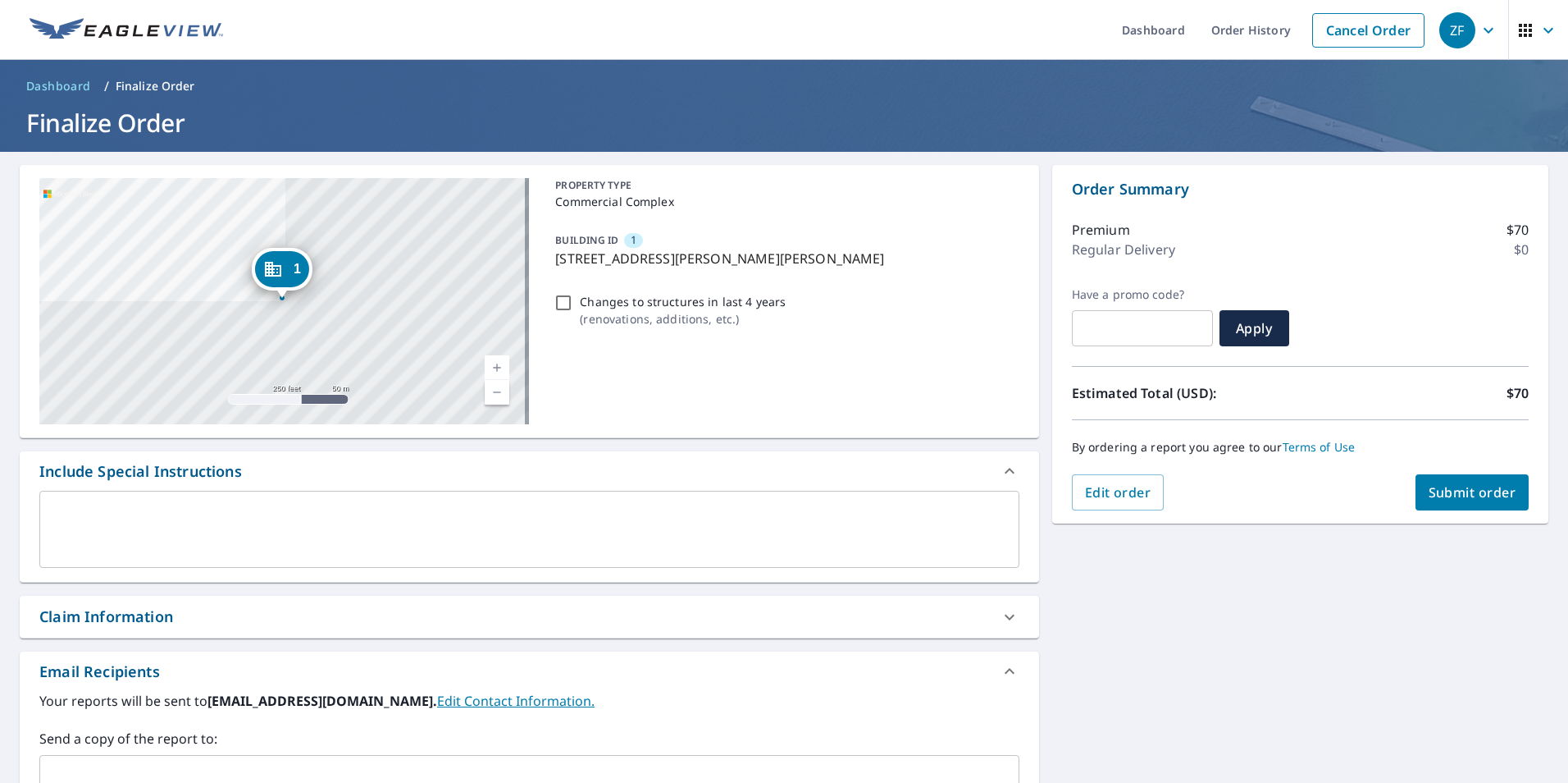
click at [496, 372] on link "Current Level 17, Zoom In" at bounding box center [497, 368] width 25 height 25
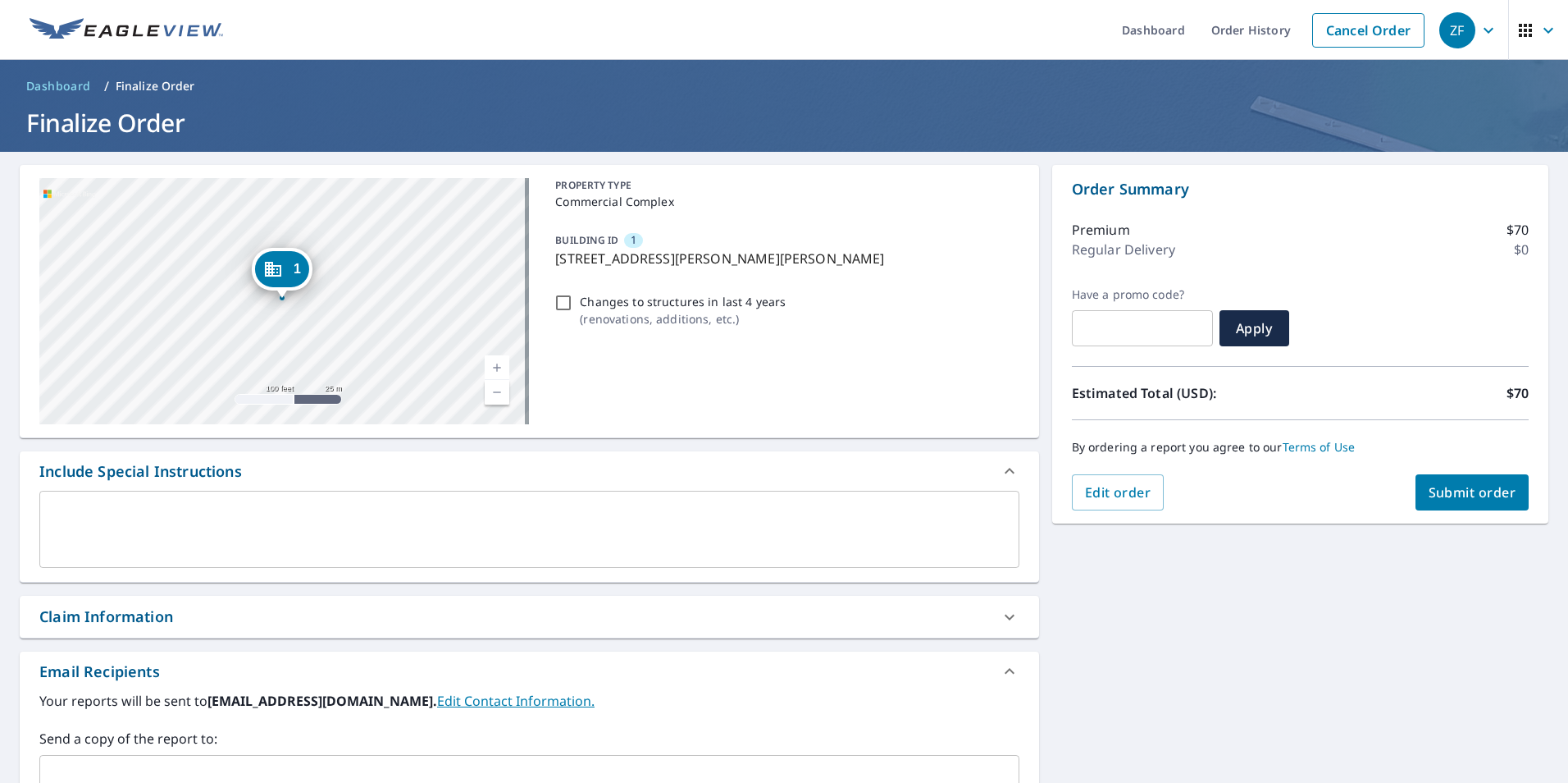
click at [496, 372] on link "Current Level 18, Zoom In" at bounding box center [497, 368] width 25 height 25
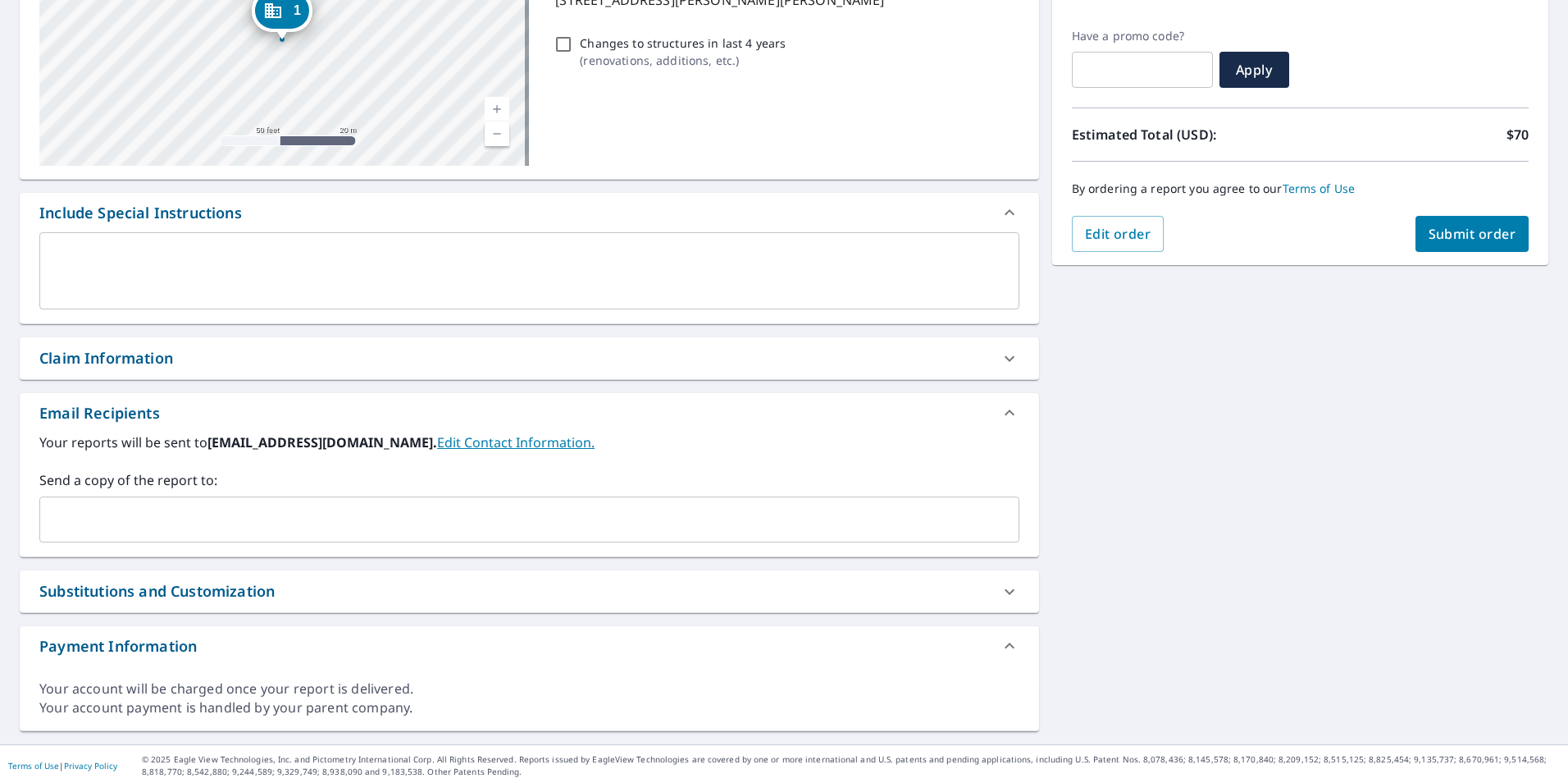
scroll to position [262, 0]
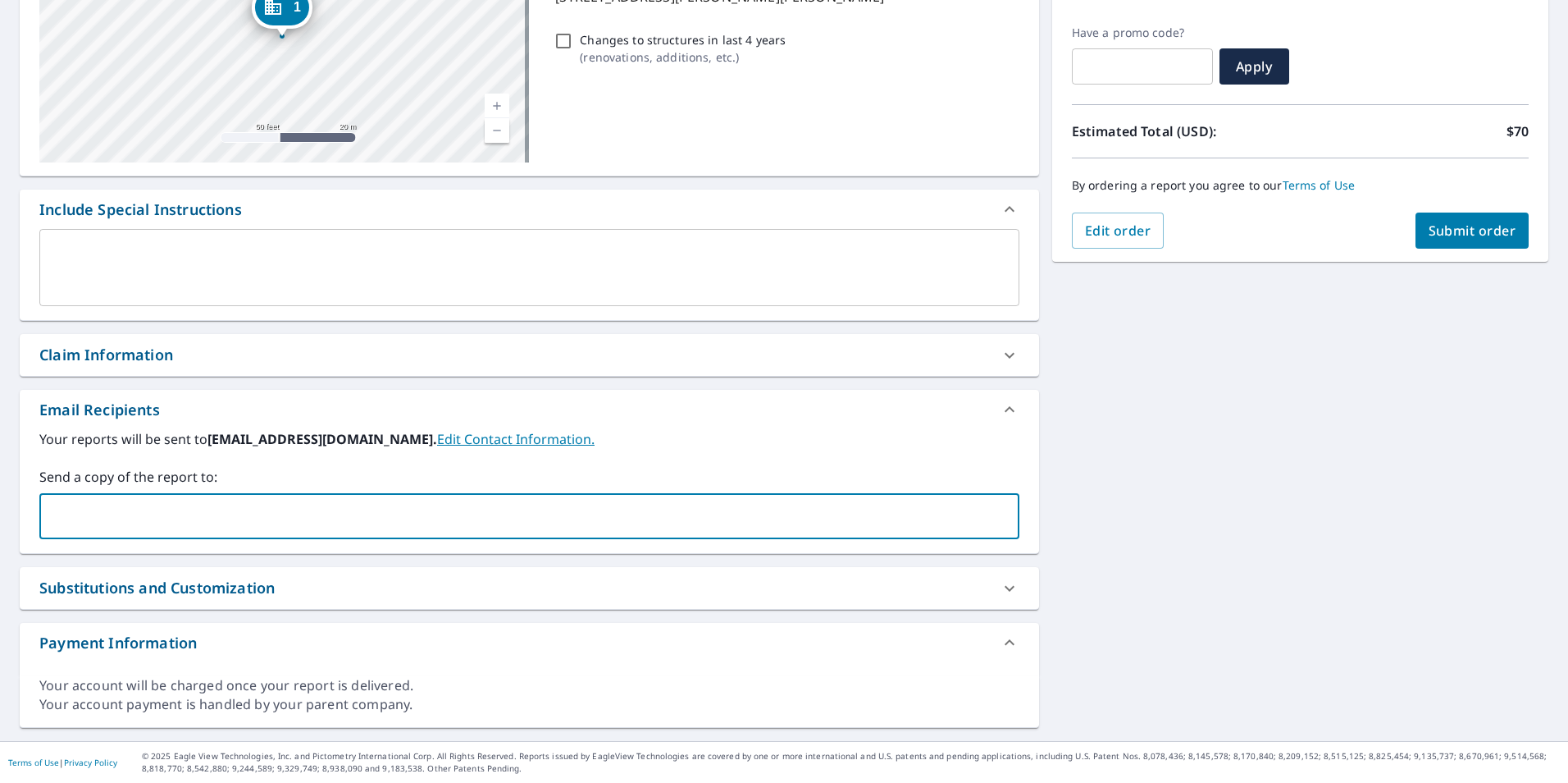
click at [331, 516] on input "text" at bounding box center [516, 516] width 940 height 32
type input "H"
type input "[EMAIL_ADDRESS][DOMAIN_NAME],"
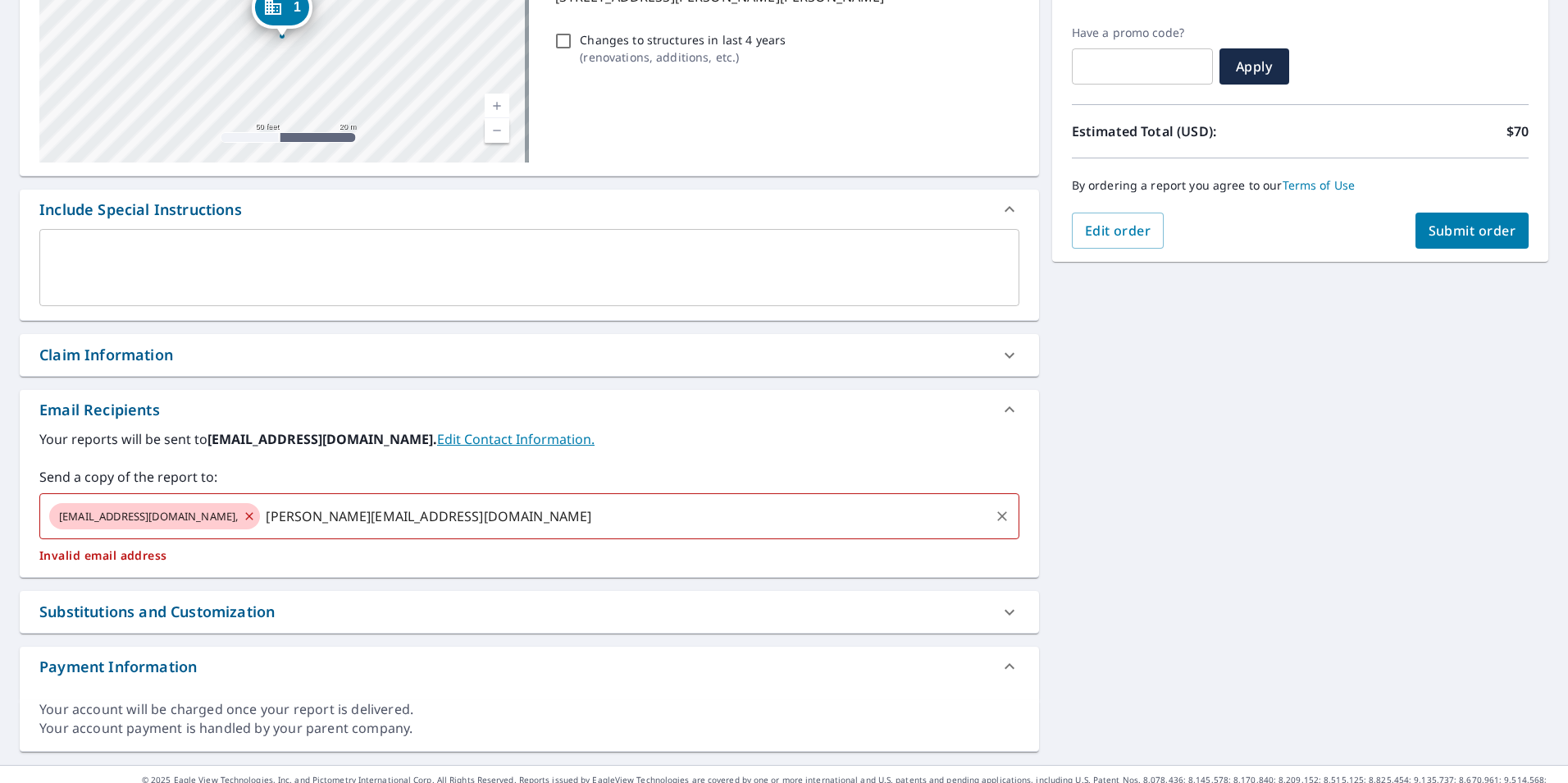
type input "[PERSON_NAME][EMAIL_ADDRESS][DOMAIN_NAME]"
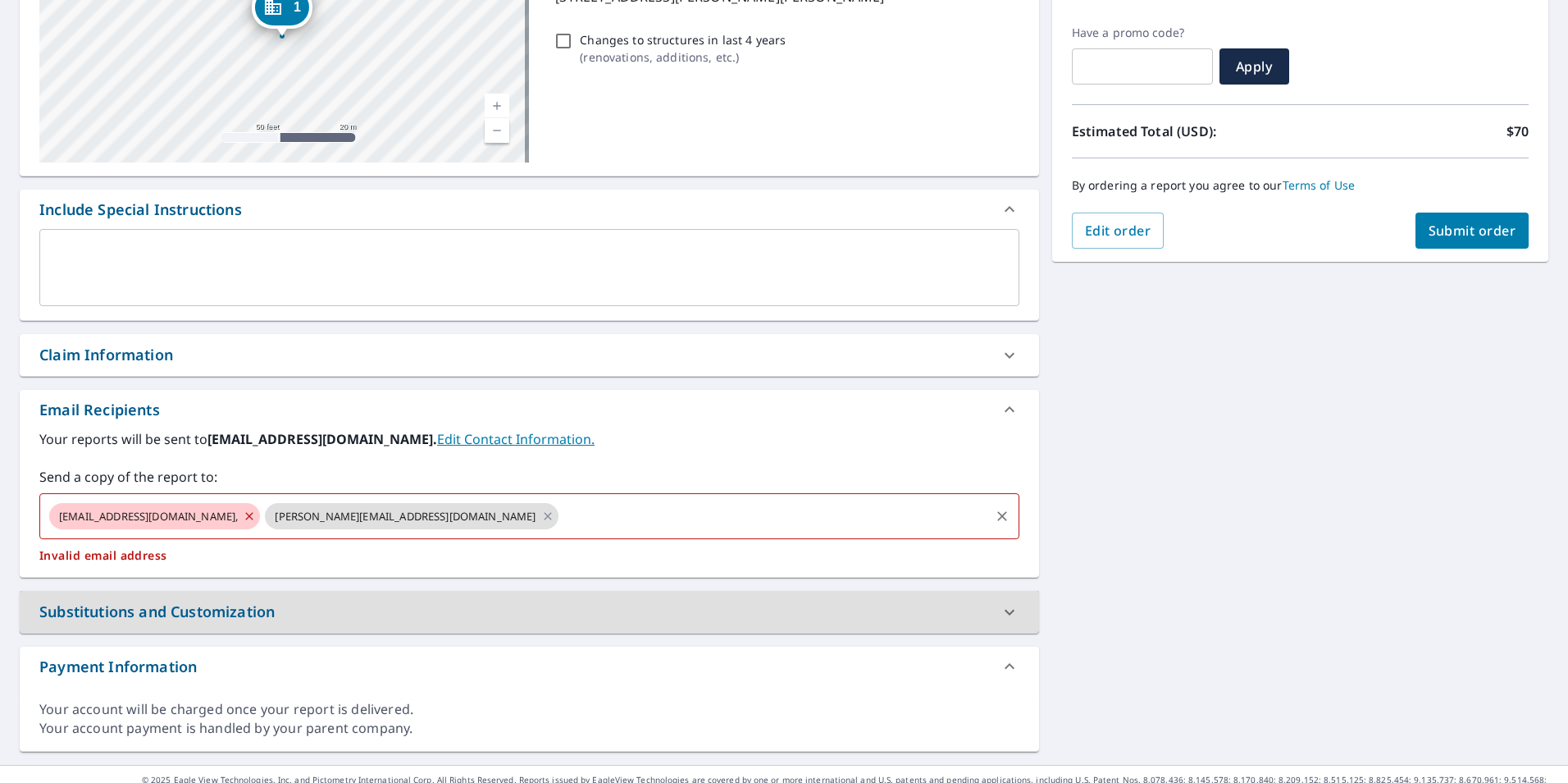
click at [152, 517] on span "[EMAIL_ADDRESS][DOMAIN_NAME]," at bounding box center [149, 516] width 199 height 16
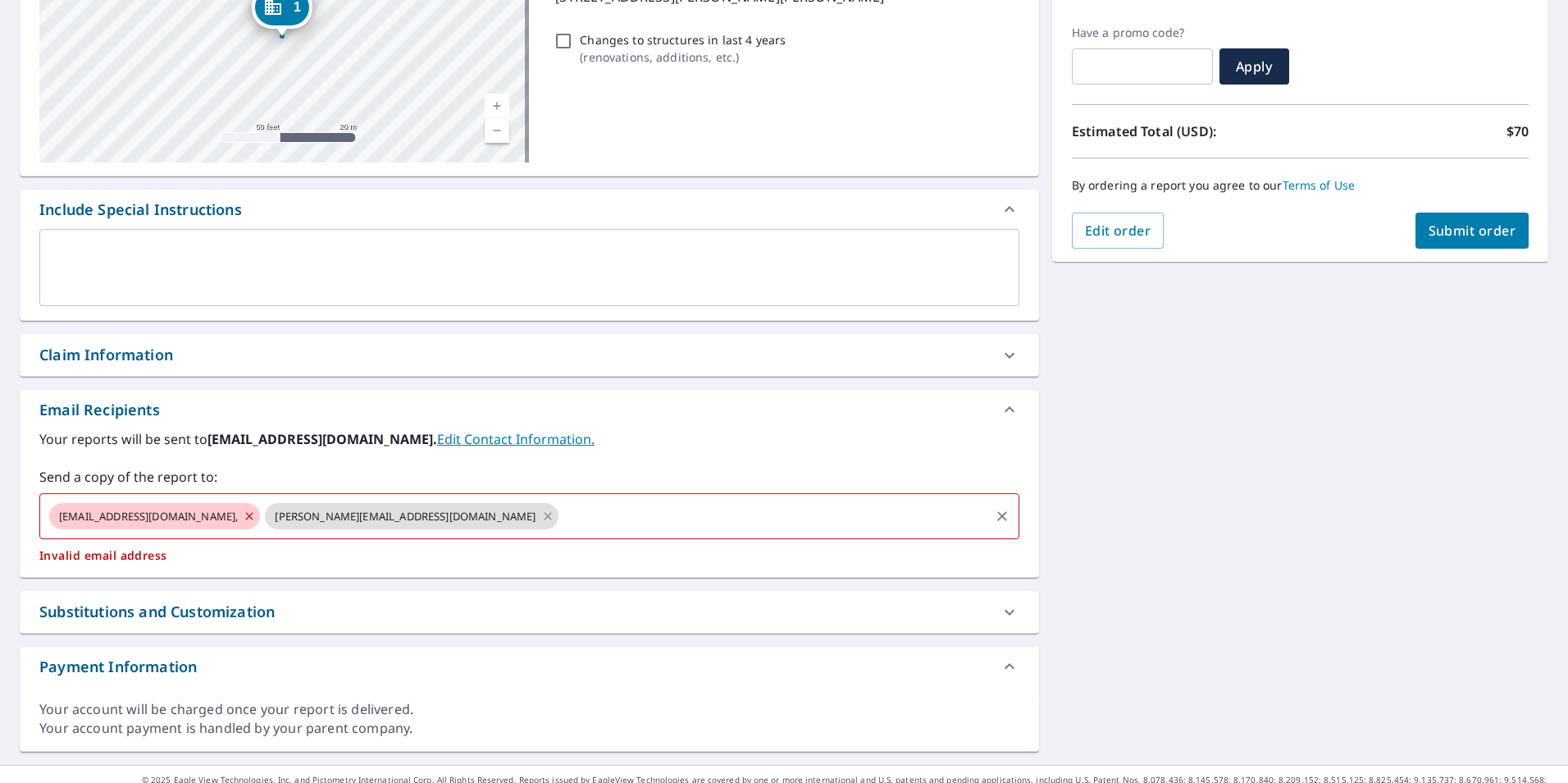
click at [152, 517] on span "[EMAIL_ADDRESS][DOMAIN_NAME]," at bounding box center [149, 516] width 199 height 16
click at [242, 514] on icon at bounding box center [249, 515] width 13 height 18
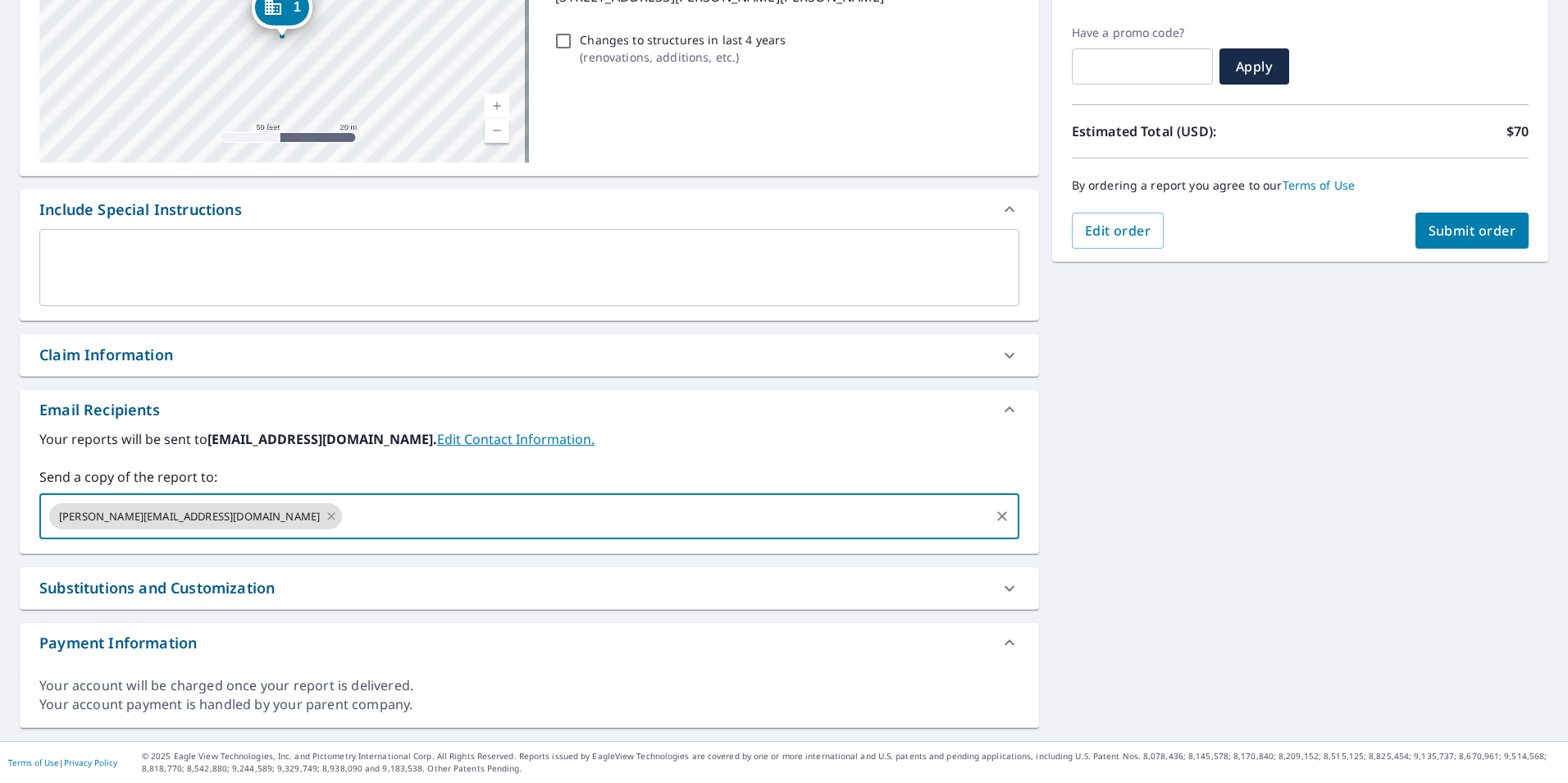
click at [345, 513] on input "text" at bounding box center [666, 516] width 643 height 32
click at [1454, 231] on span "Submit order" at bounding box center [1472, 230] width 88 height 18
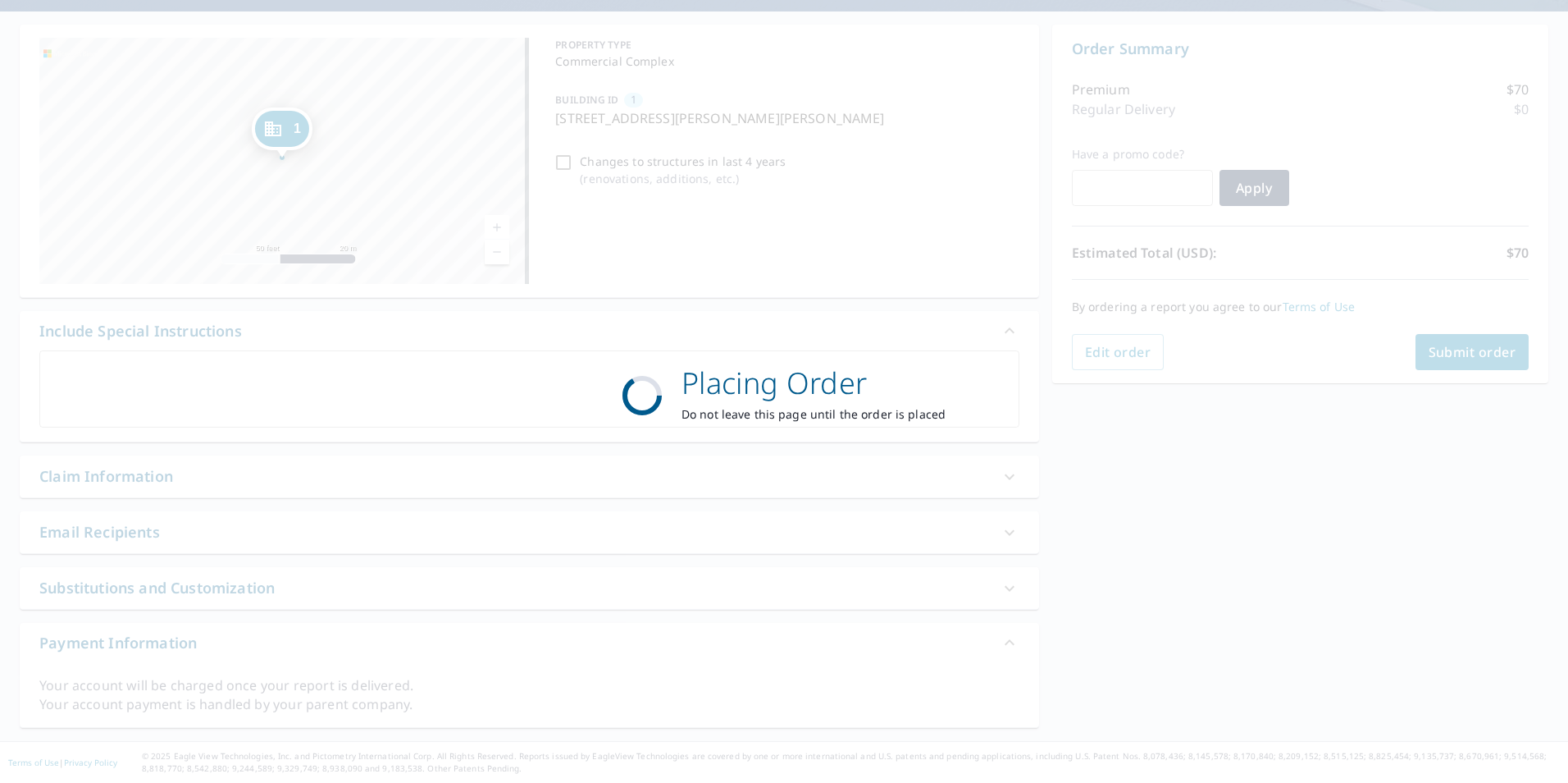
scroll to position [140, 0]
